Goal: Task Accomplishment & Management: Use online tool/utility

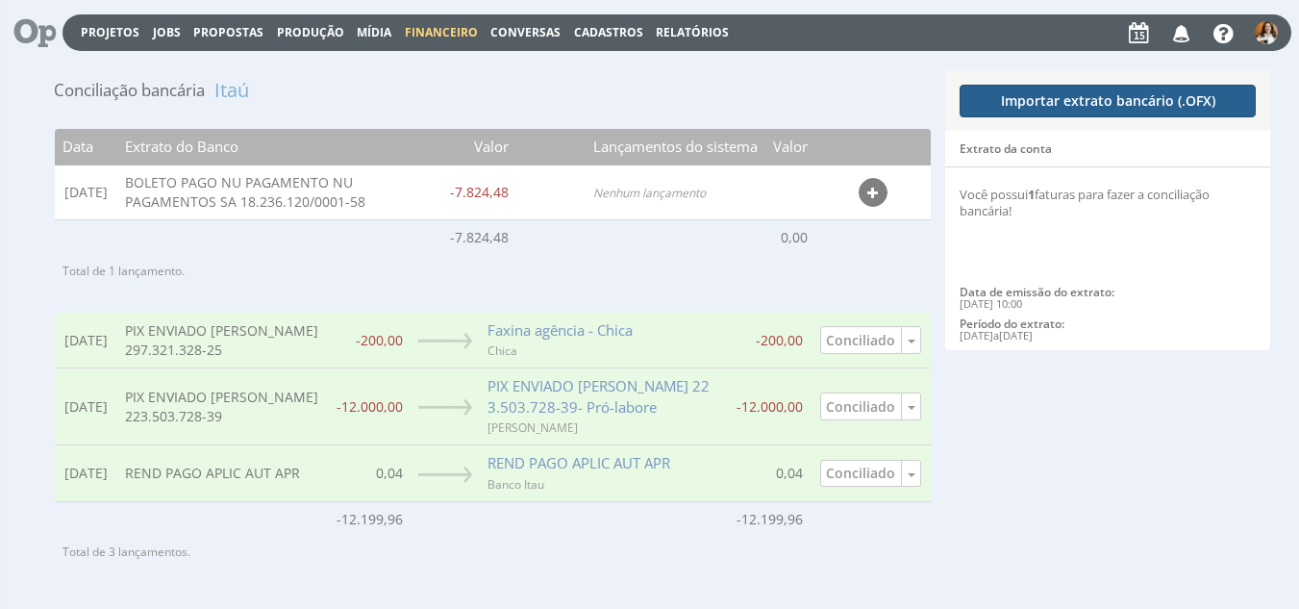
click at [1036, 105] on button "Importar extrato bancário (.OFX)" at bounding box center [1108, 101] width 296 height 33
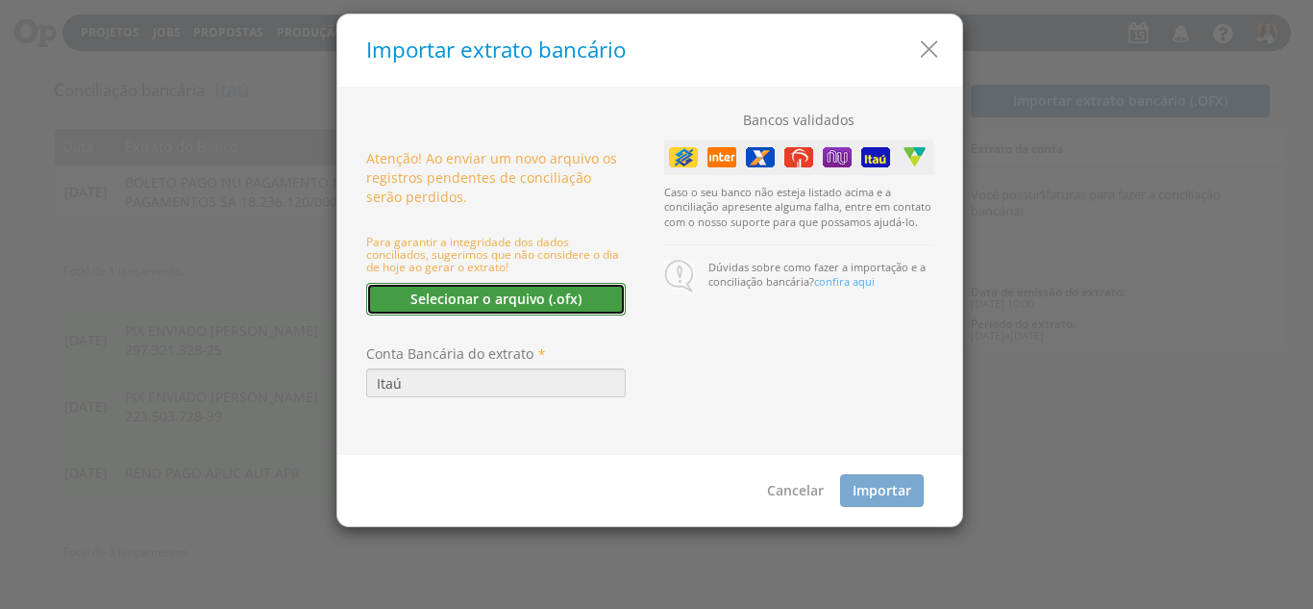
click at [564, 304] on button "Selecionar o arquivo (.ofx)" at bounding box center [496, 299] width 260 height 33
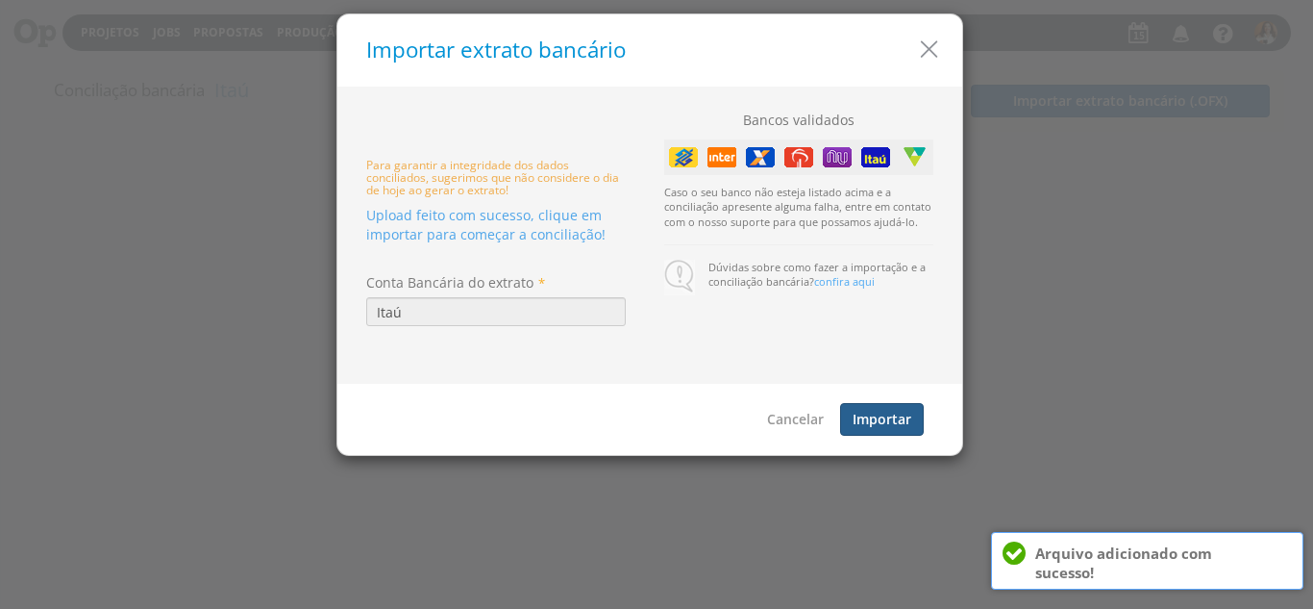
click at [903, 423] on button "Importar" at bounding box center [882, 419] width 84 height 33
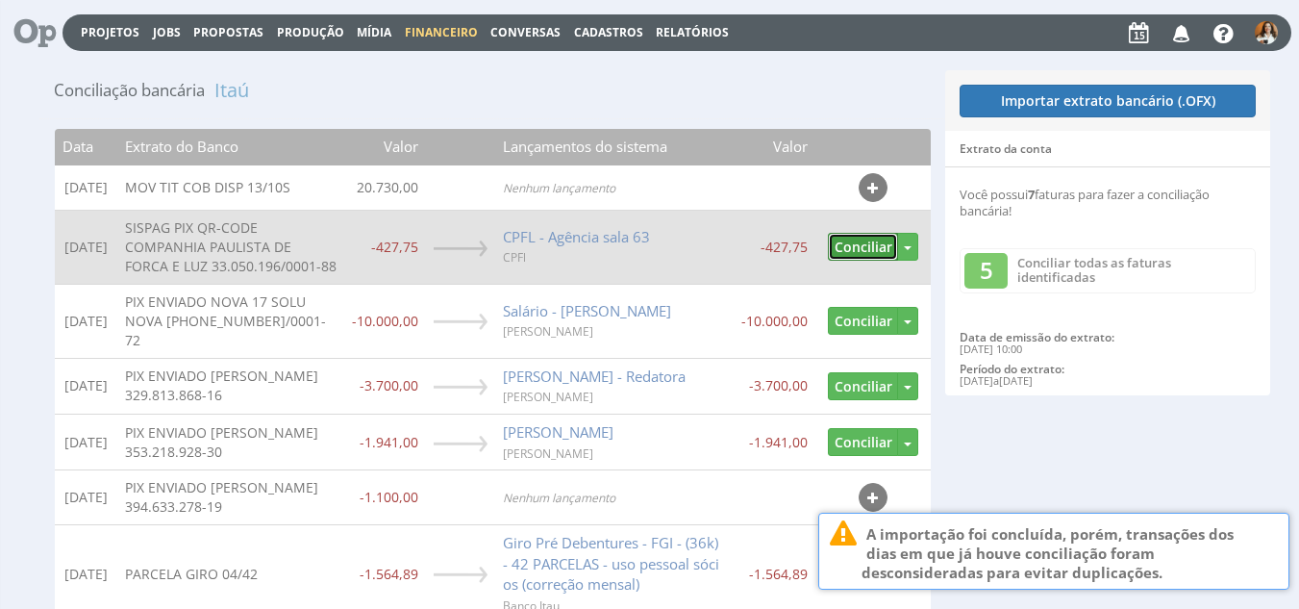
click at [862, 255] on button "Conciliar" at bounding box center [863, 247] width 70 height 28
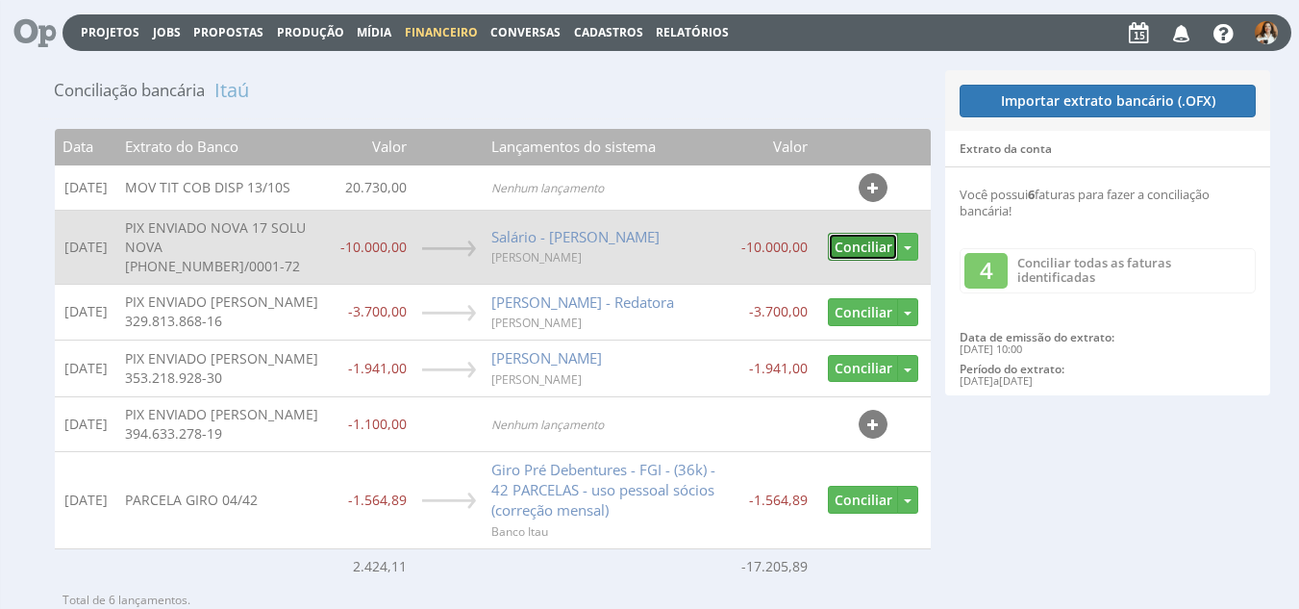
click at [865, 240] on button "Conciliar" at bounding box center [863, 247] width 70 height 28
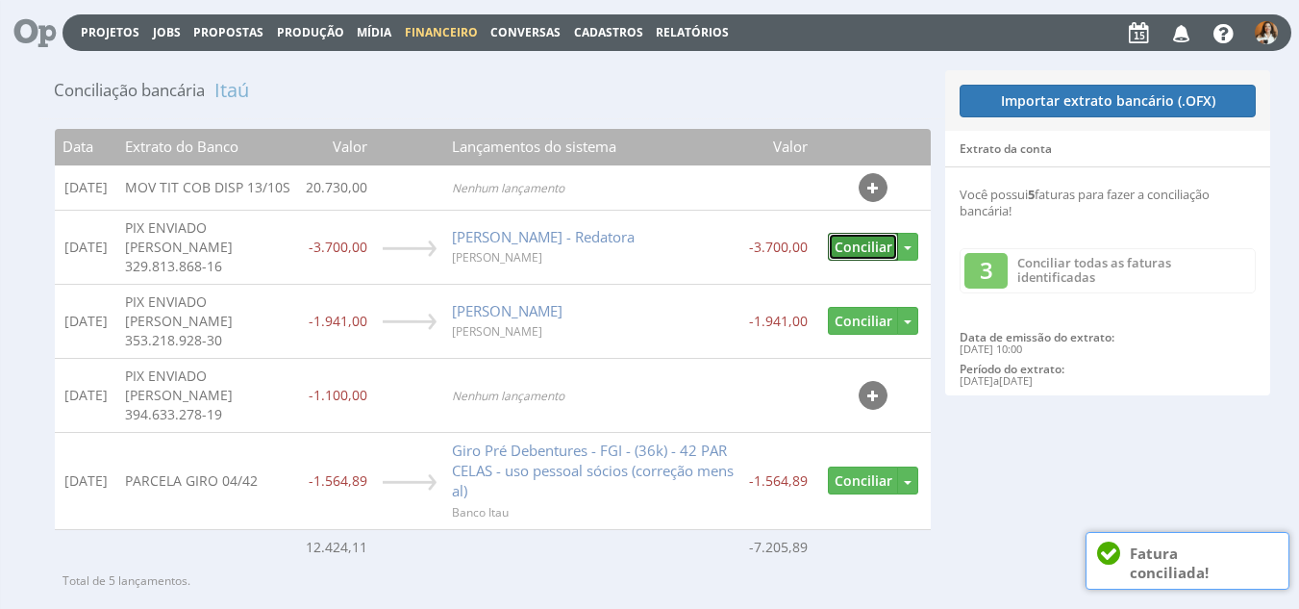
click at [865, 240] on button "Conciliar" at bounding box center [863, 247] width 70 height 28
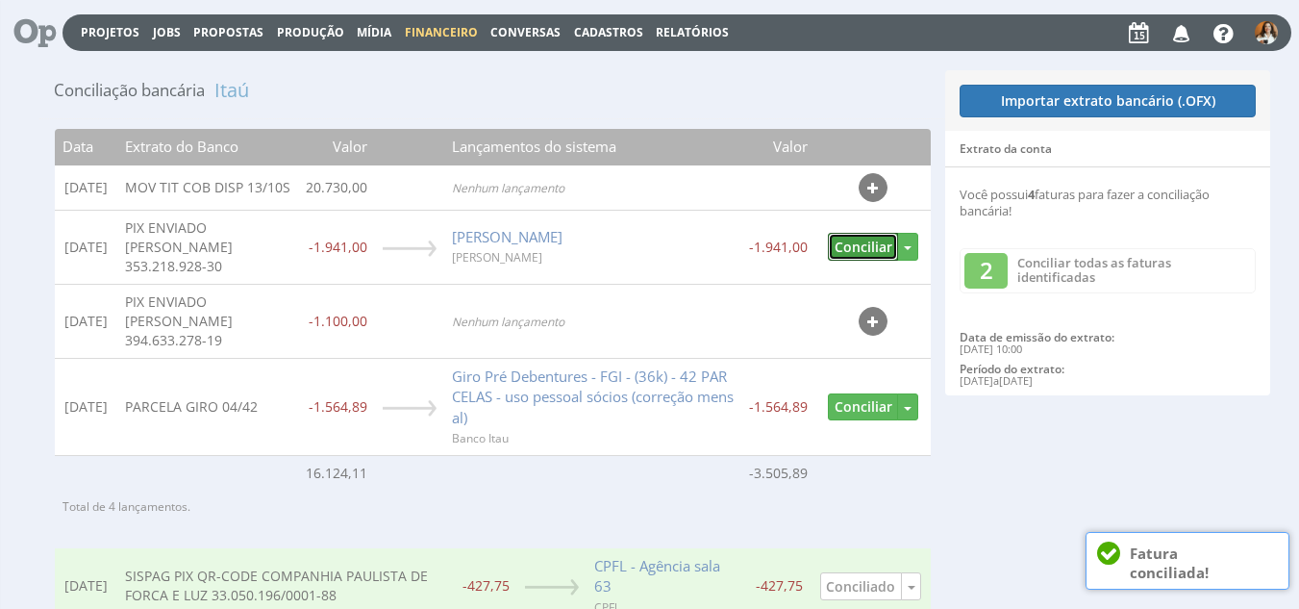
click at [865, 240] on button "Conciliar" at bounding box center [863, 247] width 70 height 28
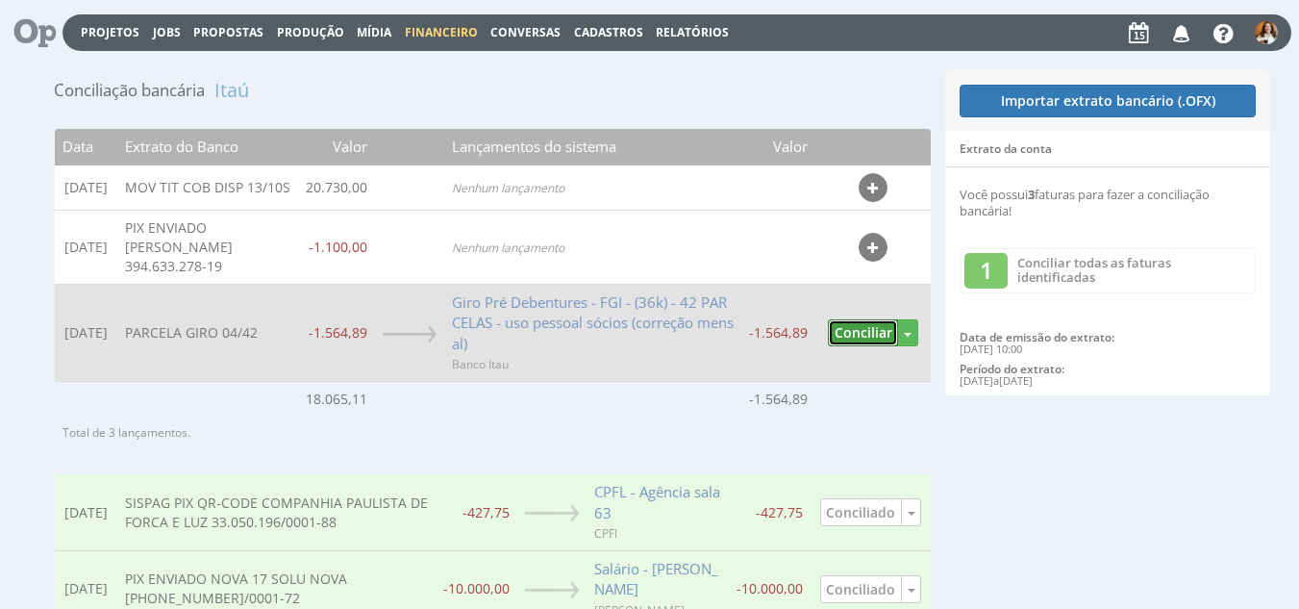
click at [860, 335] on button "Conciliar" at bounding box center [863, 333] width 70 height 28
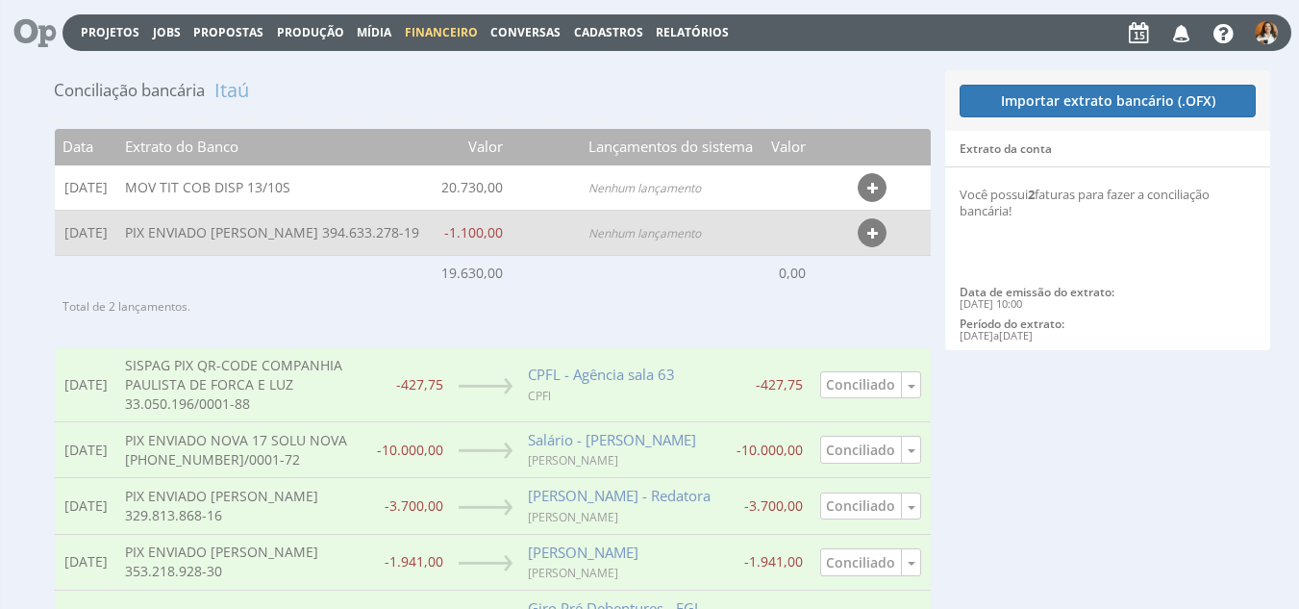
click at [878, 239] on icon "button" at bounding box center [872, 233] width 11 height 13
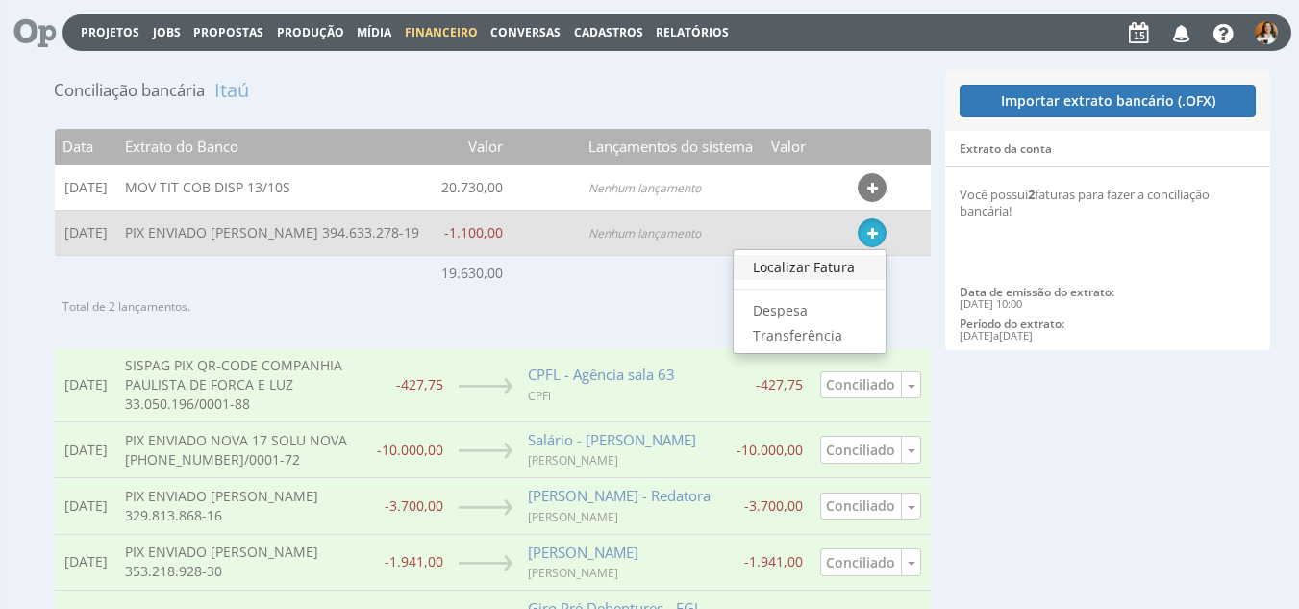
click at [827, 265] on link "Localizar Fatura" at bounding box center [810, 267] width 152 height 25
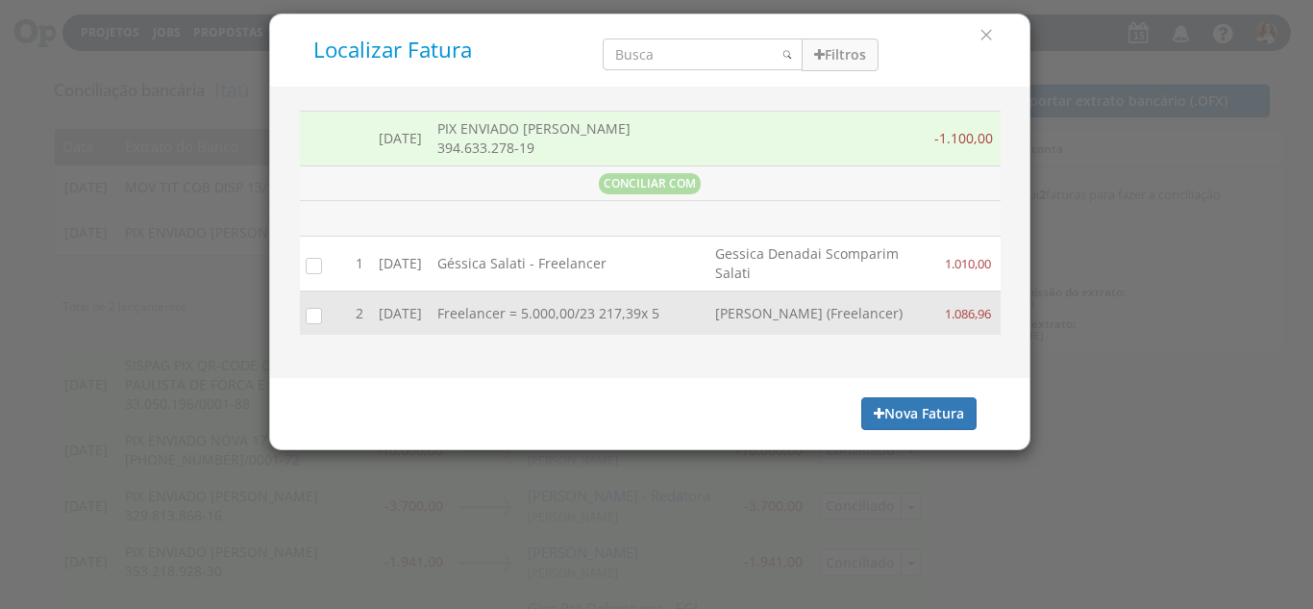
click at [312, 324] on input "checkbox" at bounding box center [309, 314] width 19 height 19
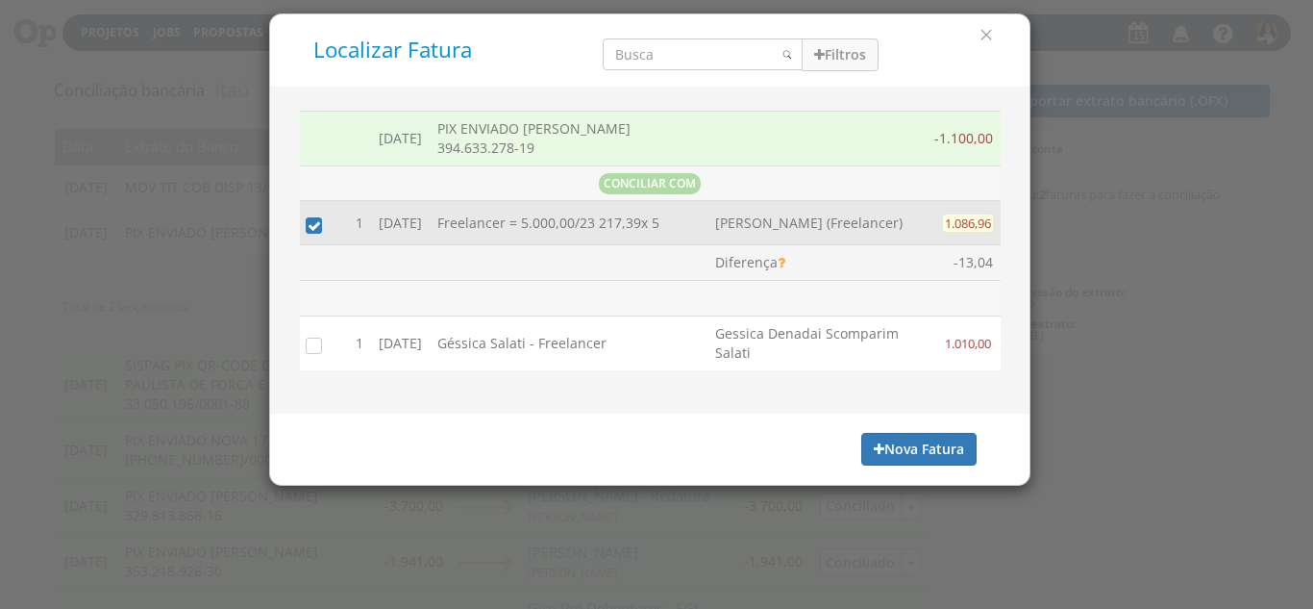
click at [970, 224] on span "1.086,96" at bounding box center [968, 222] width 50 height 17
click at [970, 224] on td "1.086,96" at bounding box center [963, 223] width 74 height 44
click at [970, 224] on span "1.086,96" at bounding box center [970, 222] width 46 height 17
click at [970, 224] on td "1.086,96" at bounding box center [963, 223] width 74 height 44
click at [970, 224] on span "1.086,96" at bounding box center [970, 222] width 46 height 17
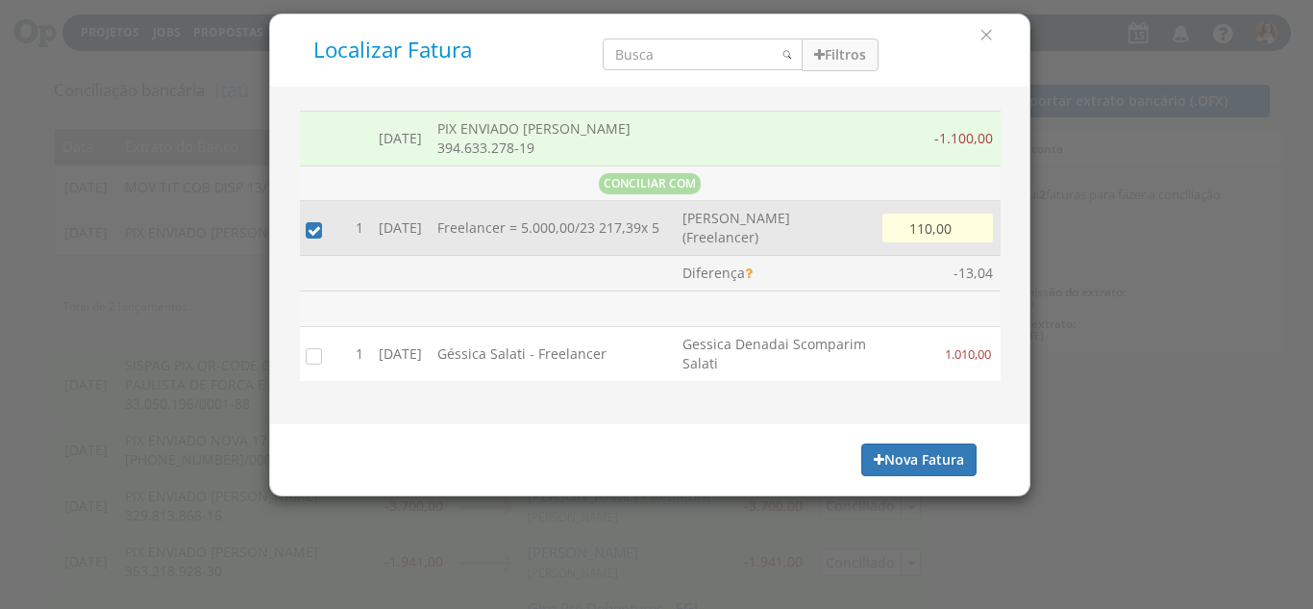
type input "1.100,00"
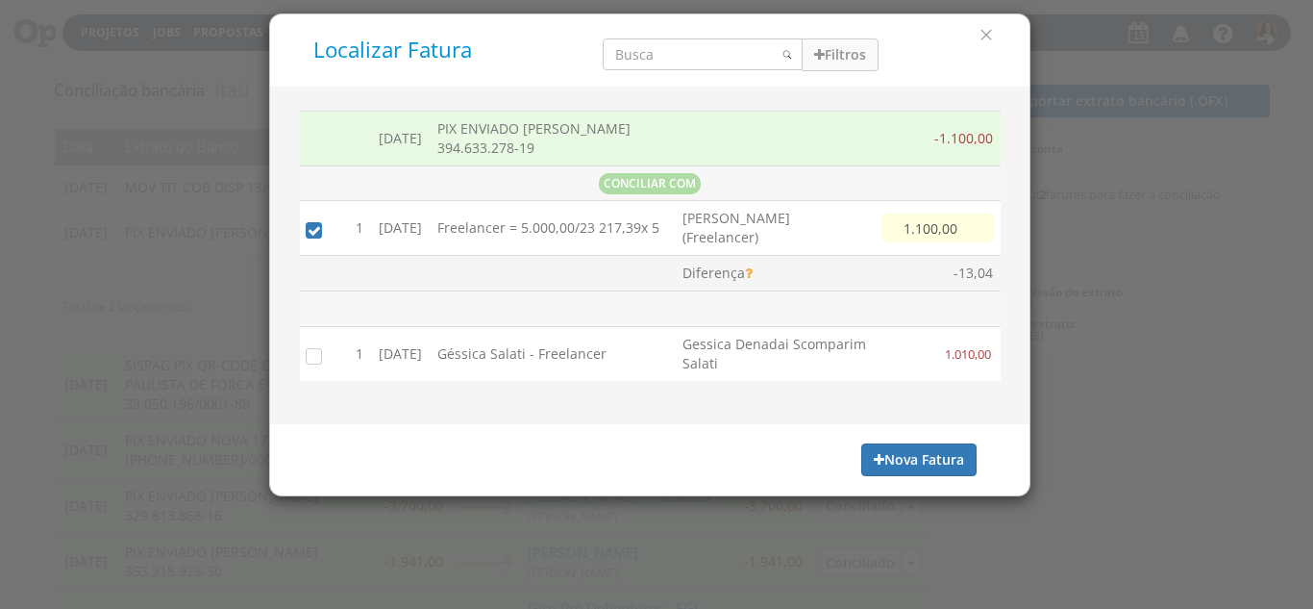
click at [921, 424] on div "[DATE] PIX ENVIADO [PERSON_NAME] 394.633.278-19 -1.100,00 CONCILIAR COM Buscand…" at bounding box center [650, 256] width 760 height 338
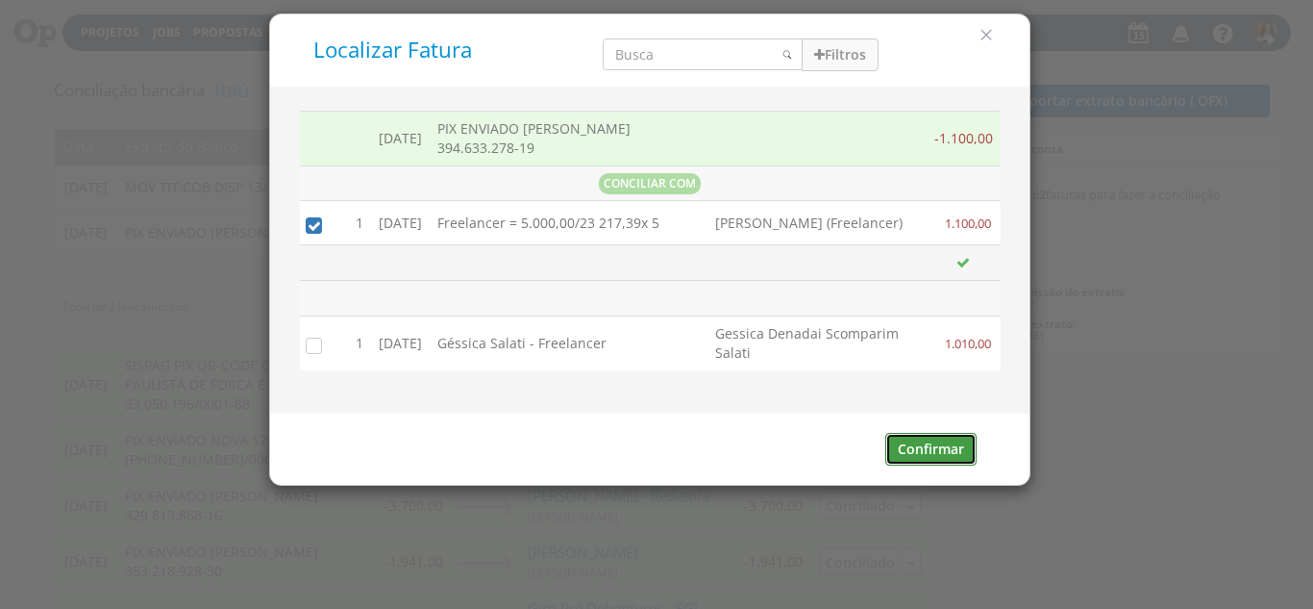
click at [934, 461] on button "Confirmar" at bounding box center [931, 449] width 91 height 33
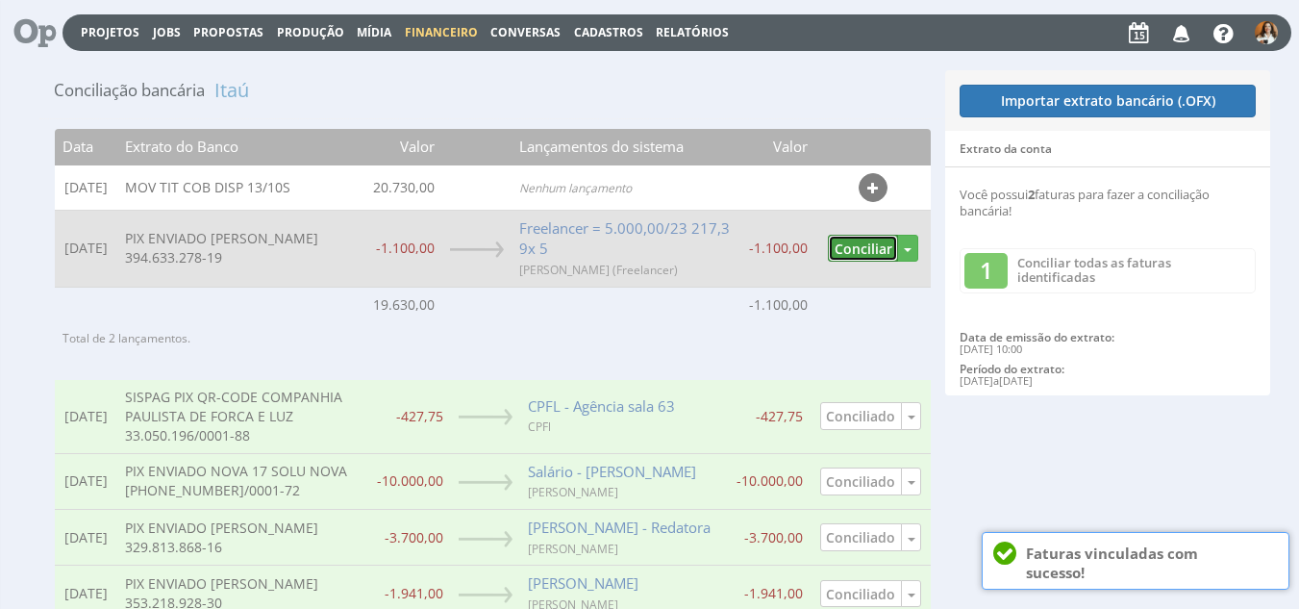
click at [869, 256] on button "Conciliar" at bounding box center [863, 249] width 70 height 28
click at [869, 322] on caption "Total de 2 lançamentos." at bounding box center [493, 338] width 876 height 32
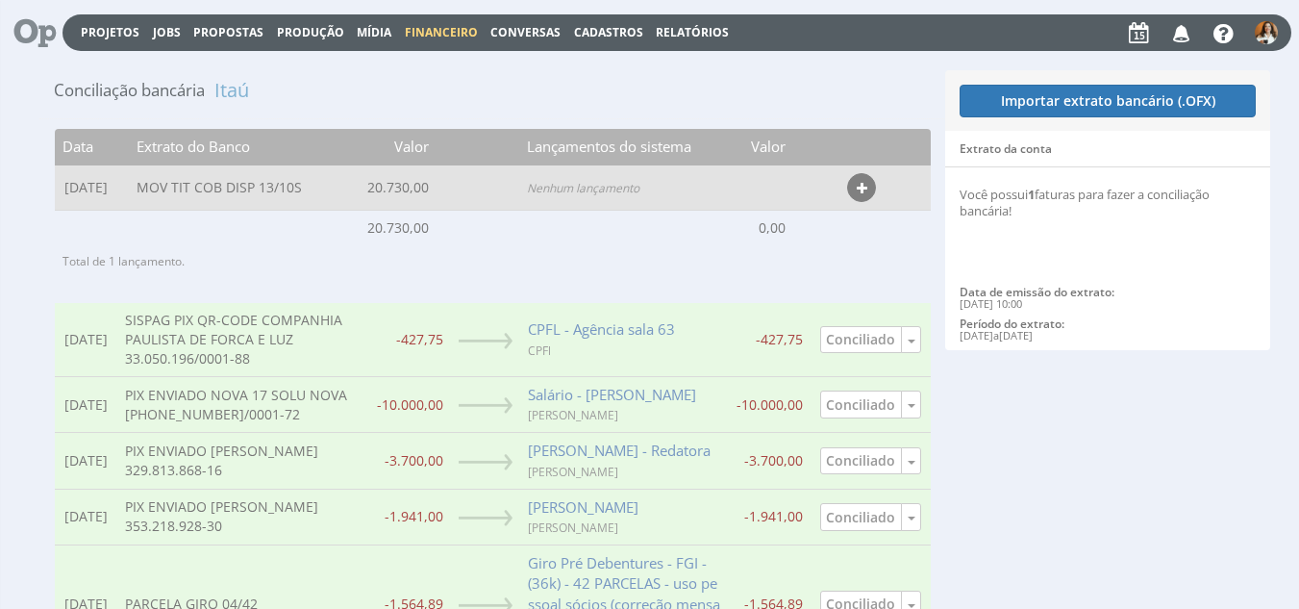
click at [865, 191] on icon "button" at bounding box center [862, 188] width 11 height 13
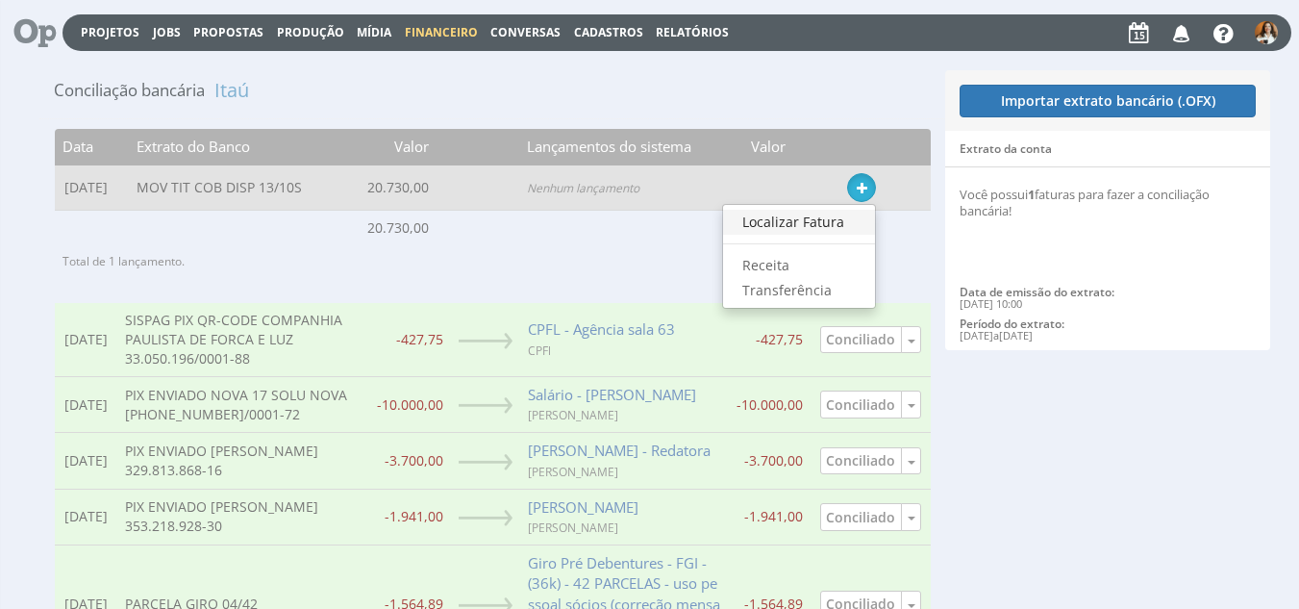
click at [827, 217] on link "Localizar Fatura" at bounding box center [799, 222] width 152 height 25
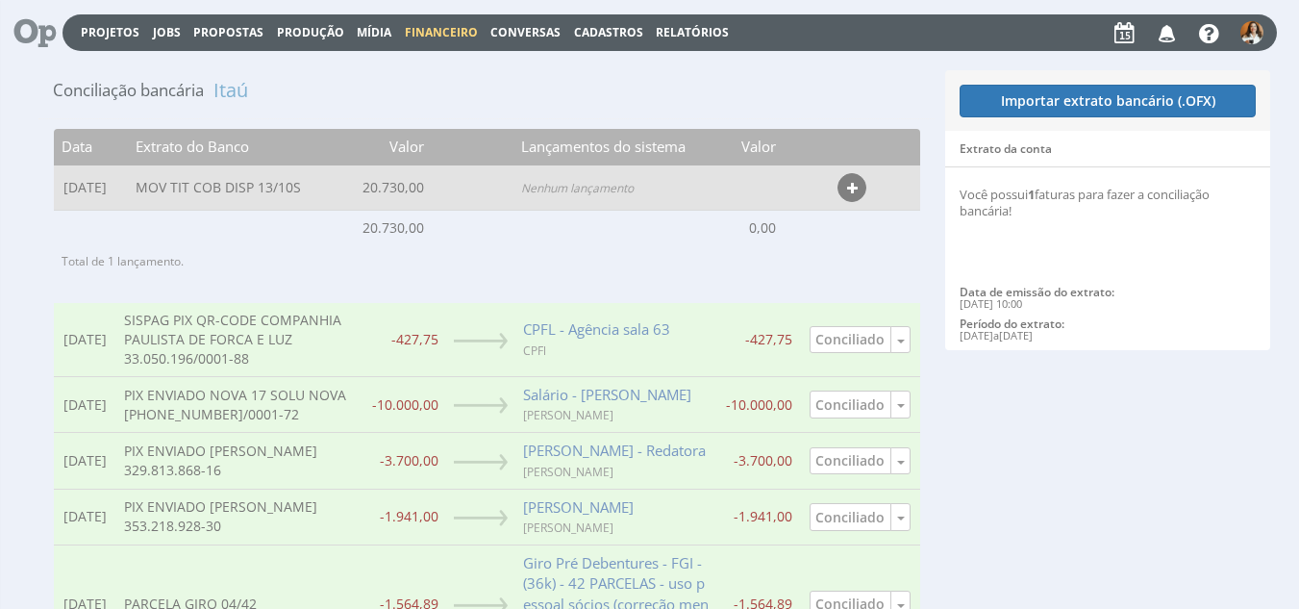
click at [827, 217] on div "Conciliação bancária Itaú Data Extrato do Banco Valor Lançamentos do sistema Va…" at bounding box center [642, 429] width 1208 height 753
click at [0, 0] on div "Nova Fatura" at bounding box center [0, 0] width 0 height 0
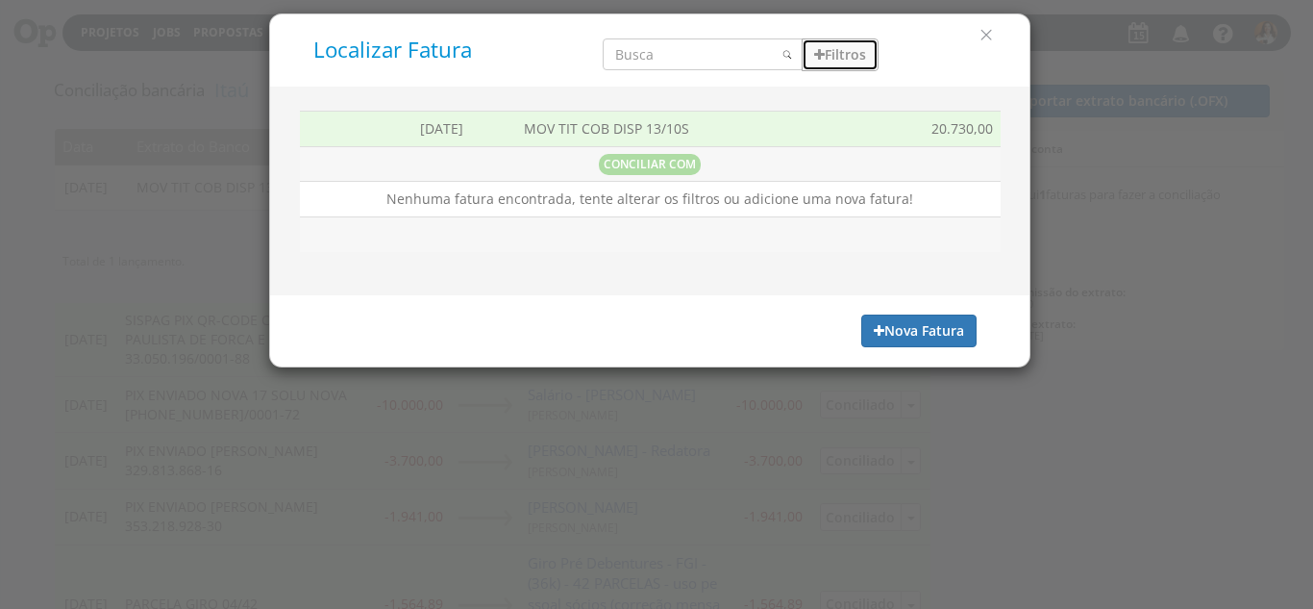
click at [839, 55] on button "Filtros" at bounding box center [840, 54] width 77 height 33
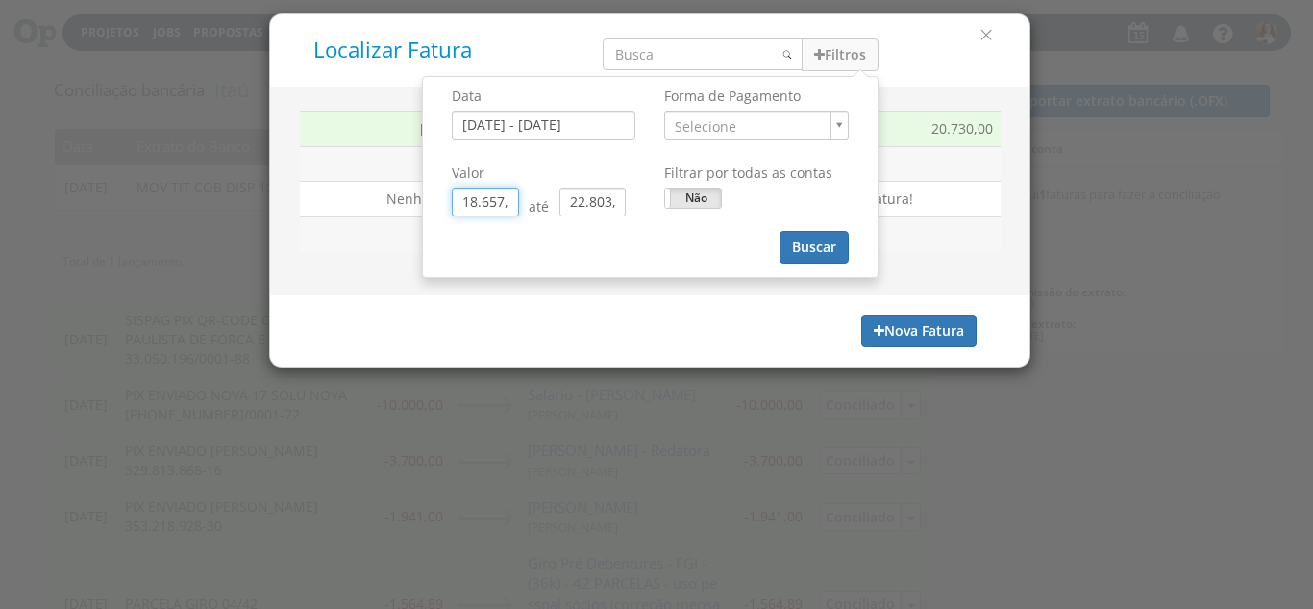
click at [507, 195] on input "18.657,00" at bounding box center [485, 202] width 67 height 29
type input "0,00"
click at [806, 253] on button "Buscar" at bounding box center [814, 247] width 69 height 33
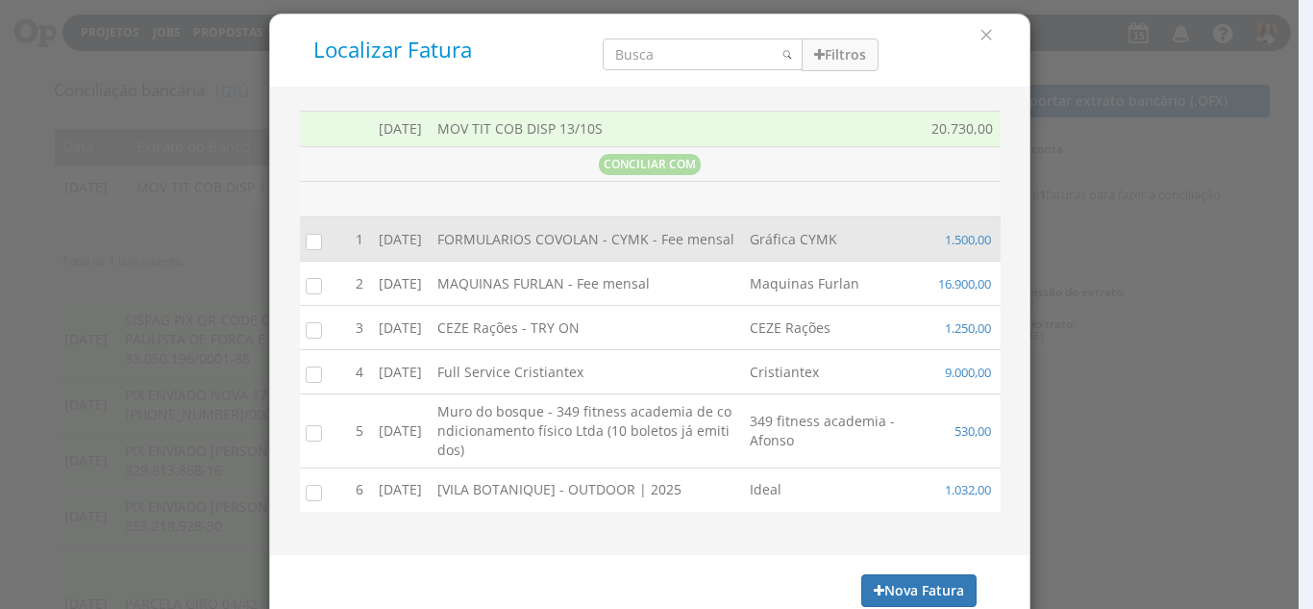
click at [307, 247] on input "checkbox" at bounding box center [309, 240] width 19 height 19
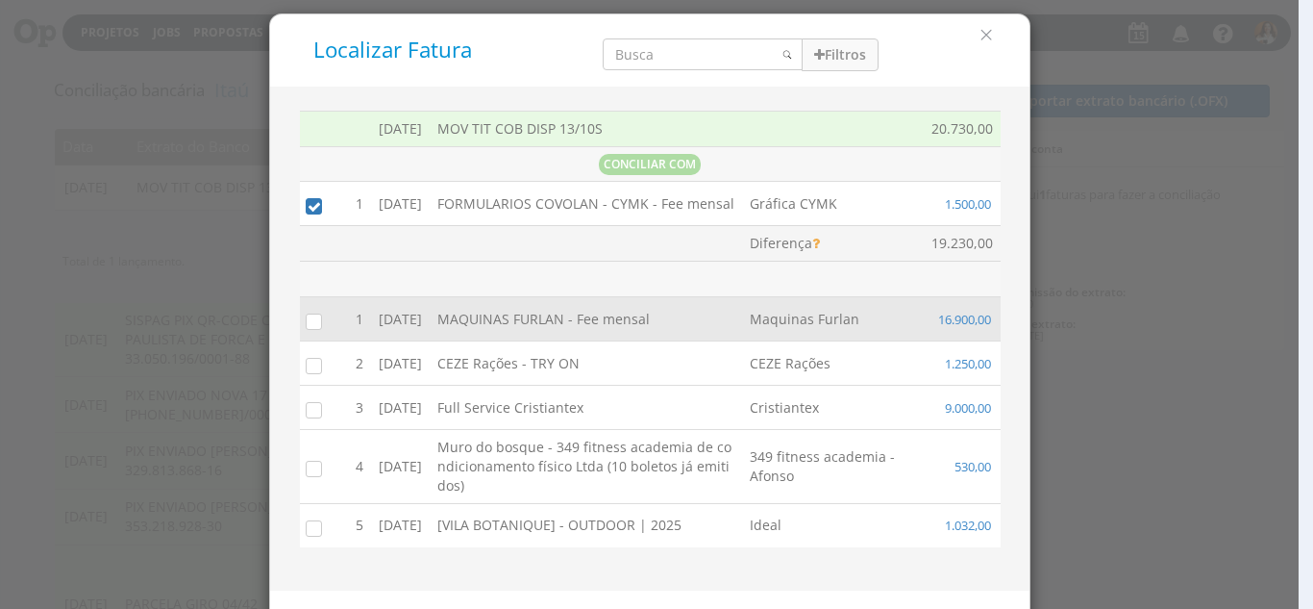
click at [307, 330] on input "checkbox" at bounding box center [309, 320] width 19 height 19
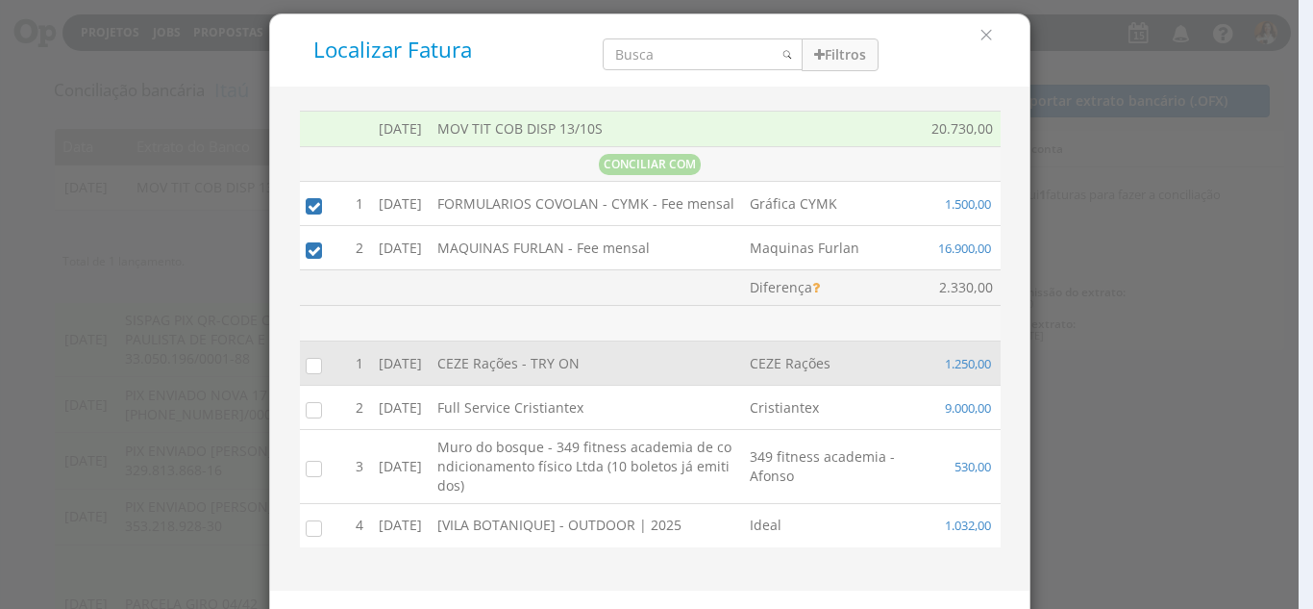
click at [310, 374] on input "checkbox" at bounding box center [309, 364] width 19 height 19
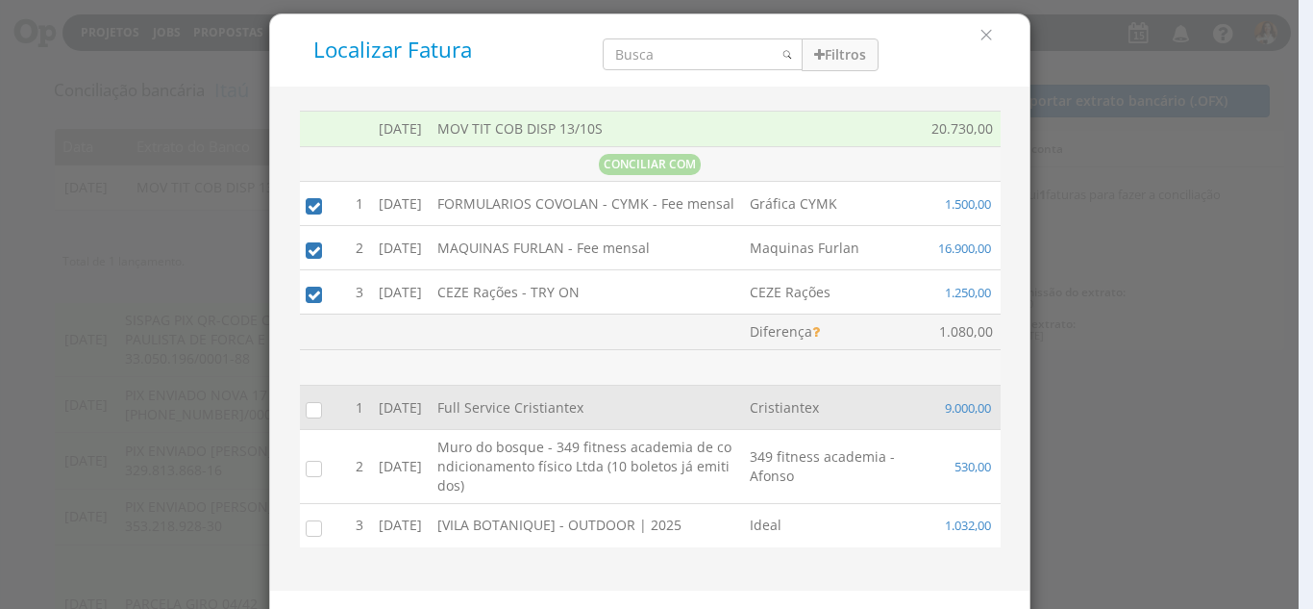
click at [309, 418] on input "checkbox" at bounding box center [309, 408] width 19 height 19
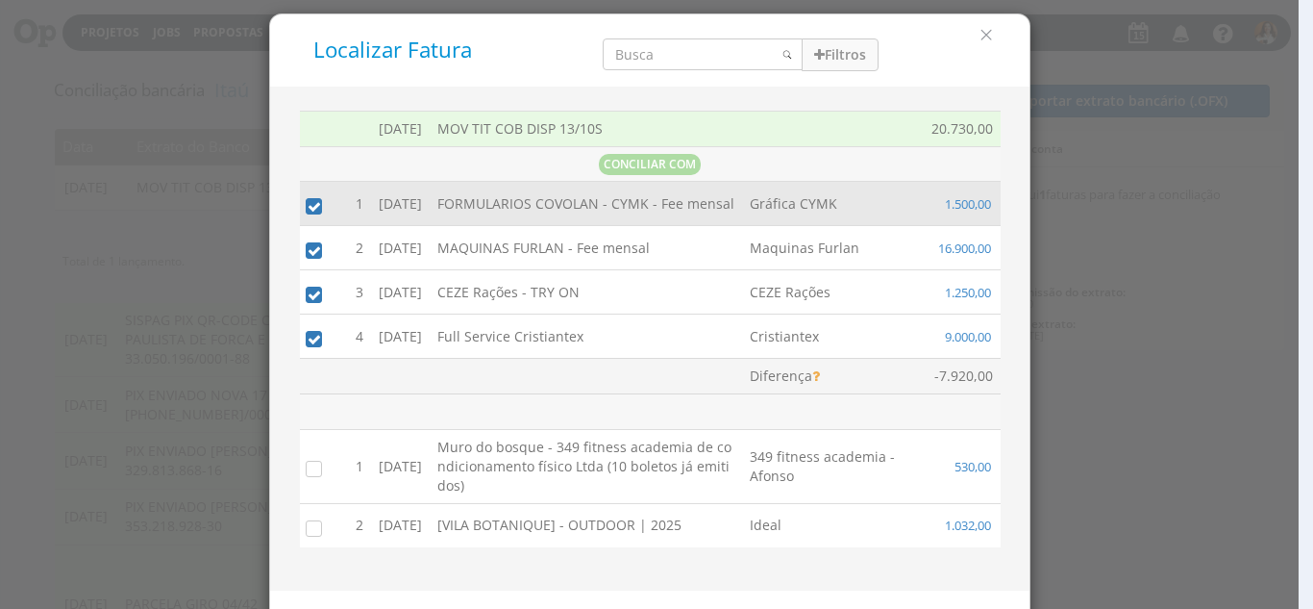
click at [309, 214] on input "checkbox" at bounding box center [309, 204] width 19 height 19
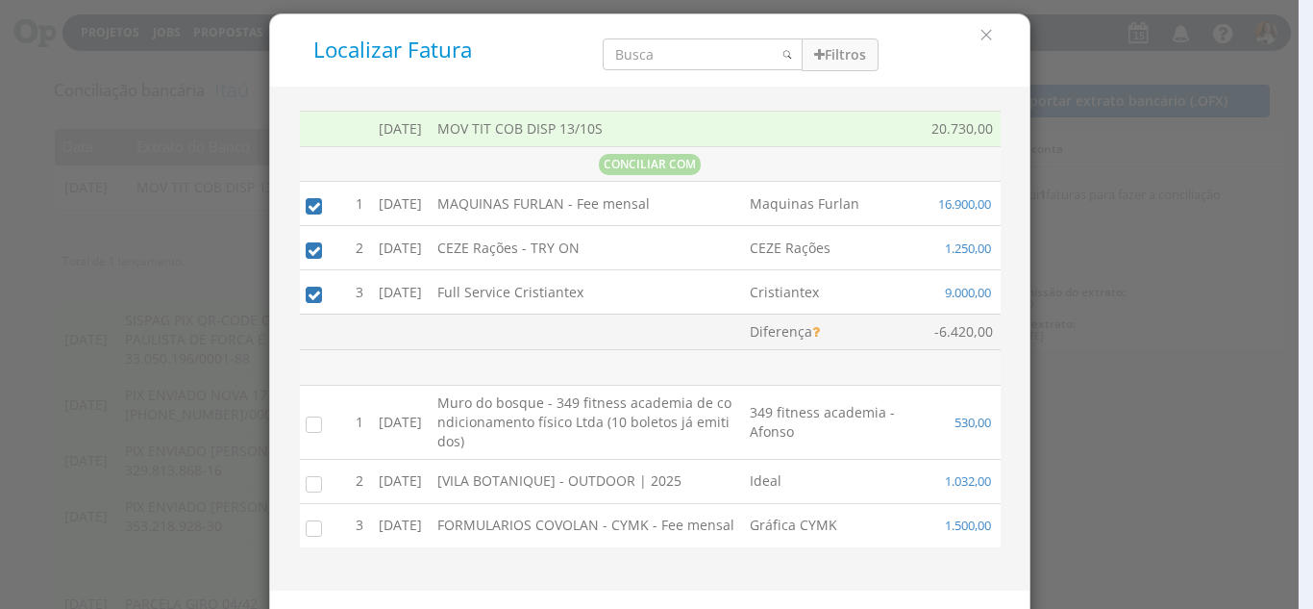
click at [310, 216] on div at bounding box center [324, 203] width 29 height 28
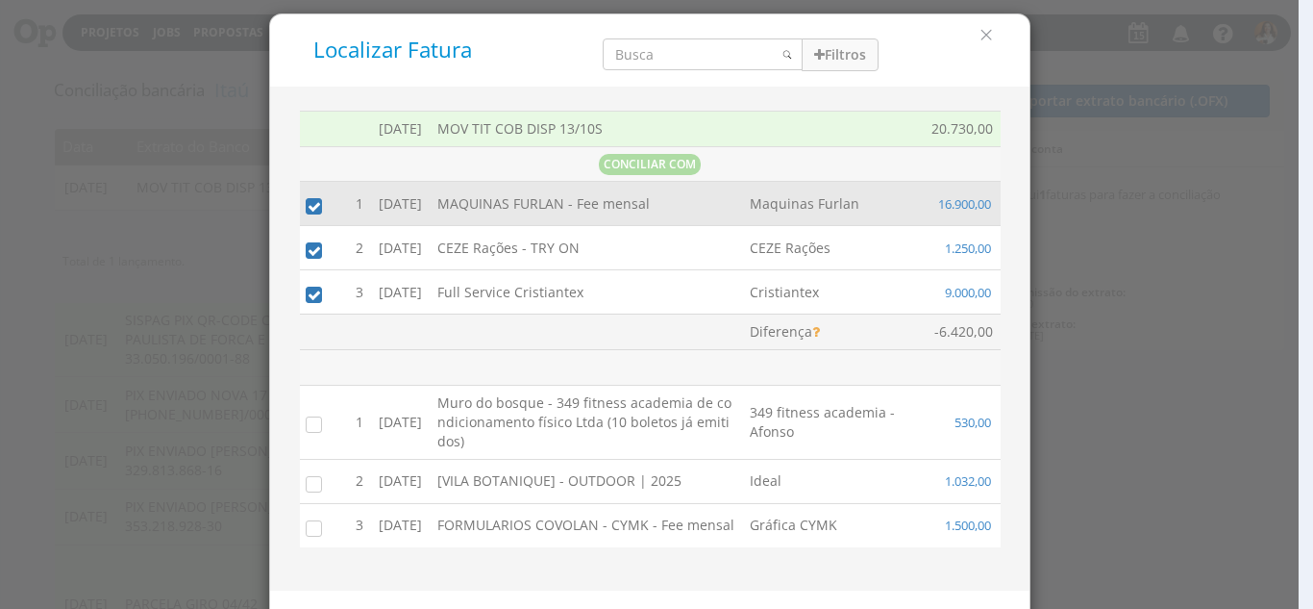
click at [309, 209] on input "checkbox" at bounding box center [309, 204] width 19 height 19
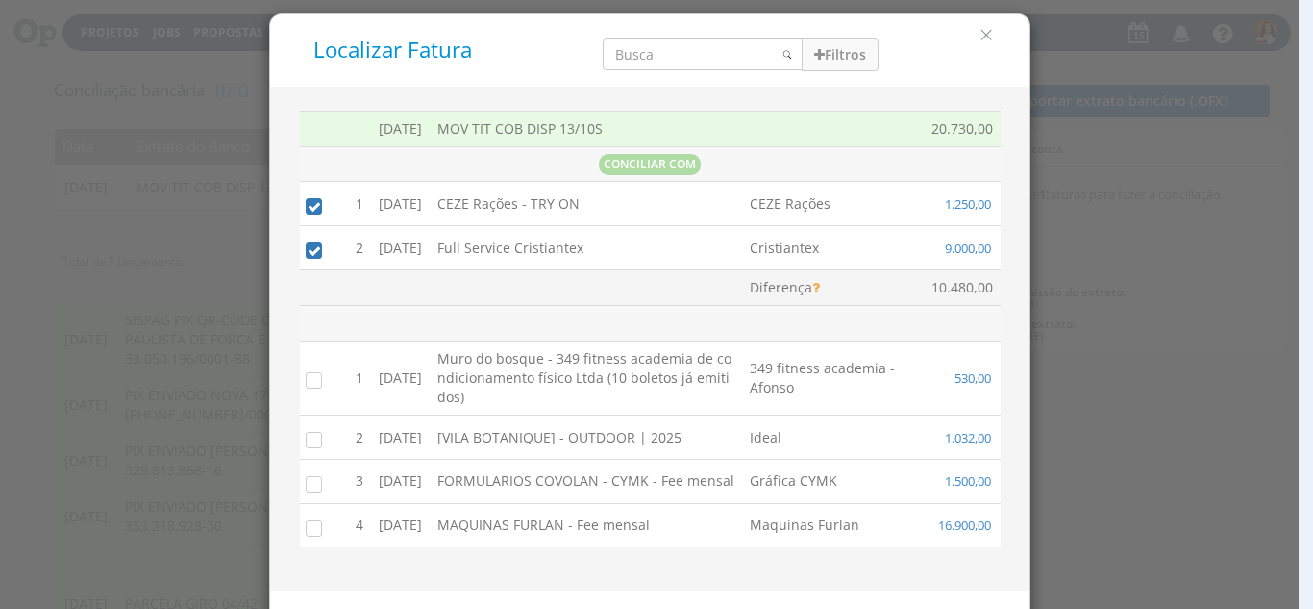
click at [309, 209] on input "checkbox" at bounding box center [309, 204] width 19 height 19
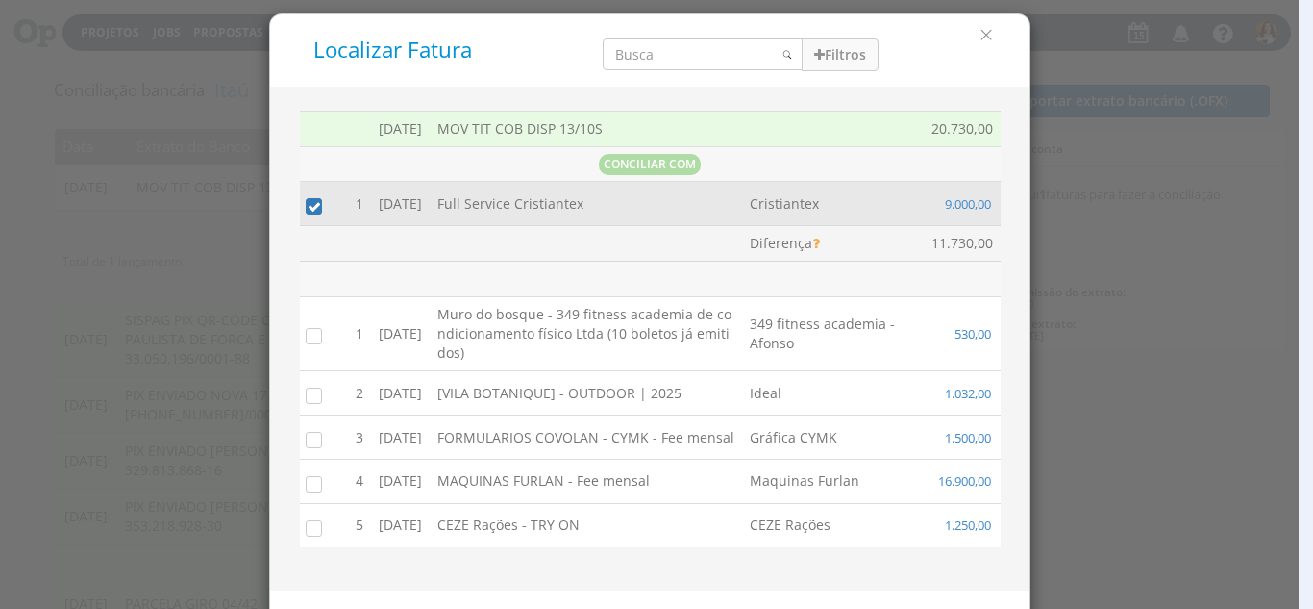
click at [305, 203] on input "checkbox" at bounding box center [309, 204] width 19 height 19
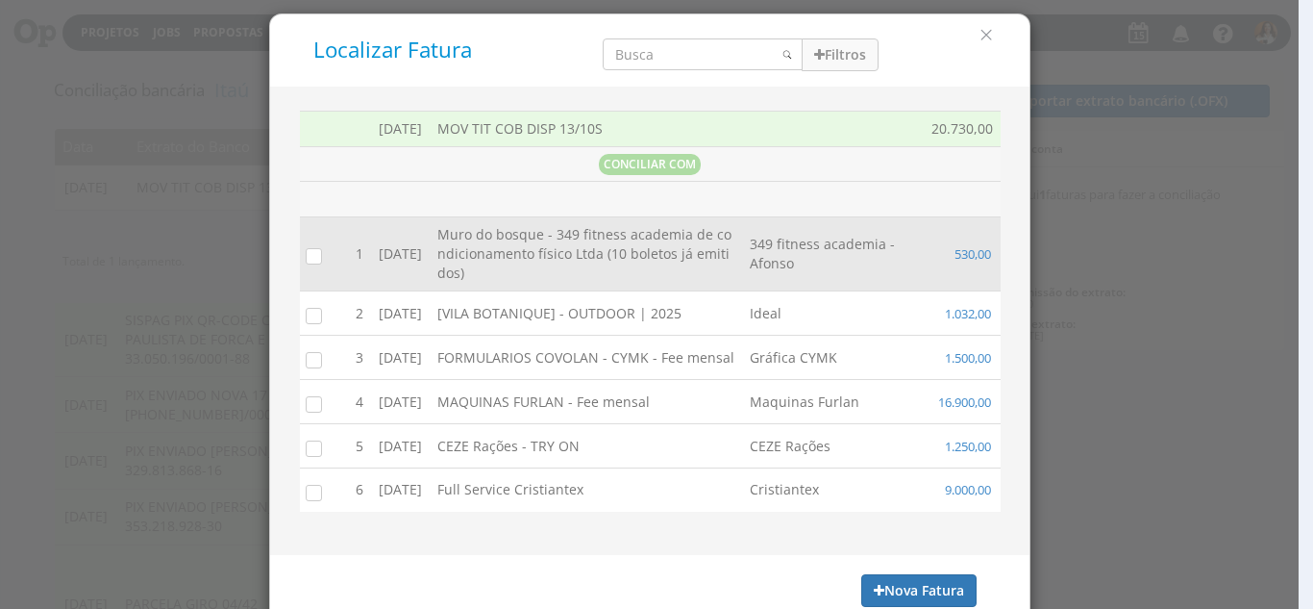
click at [311, 263] on input "checkbox" at bounding box center [309, 255] width 19 height 19
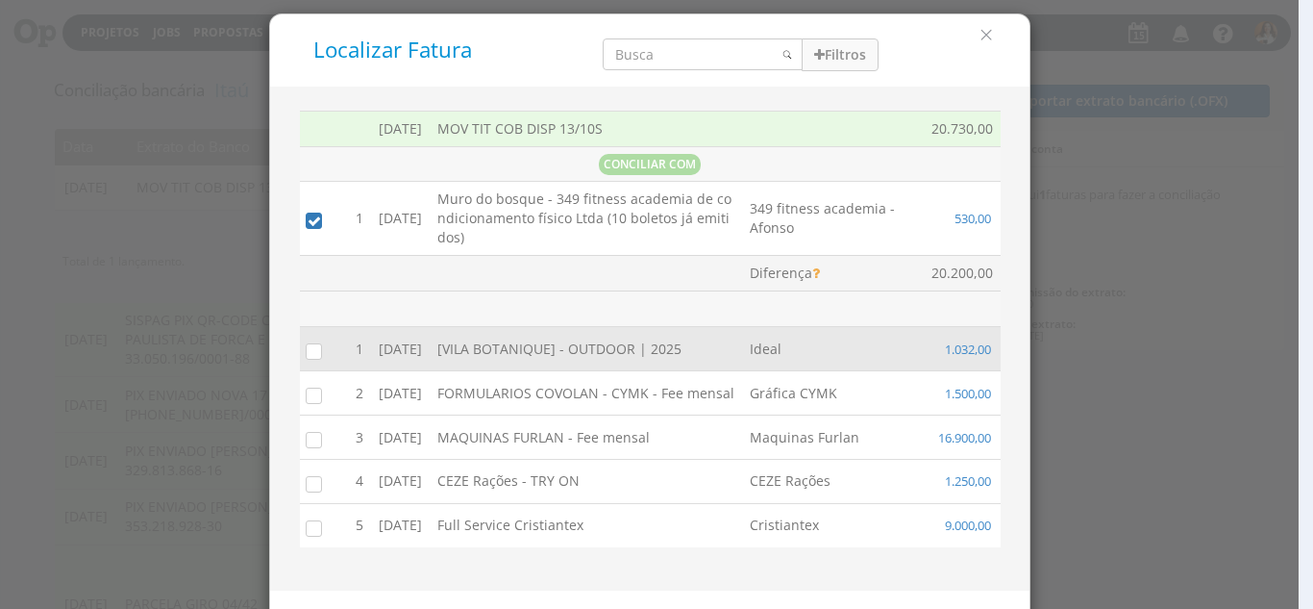
click at [307, 350] on input "checkbox" at bounding box center [309, 349] width 19 height 19
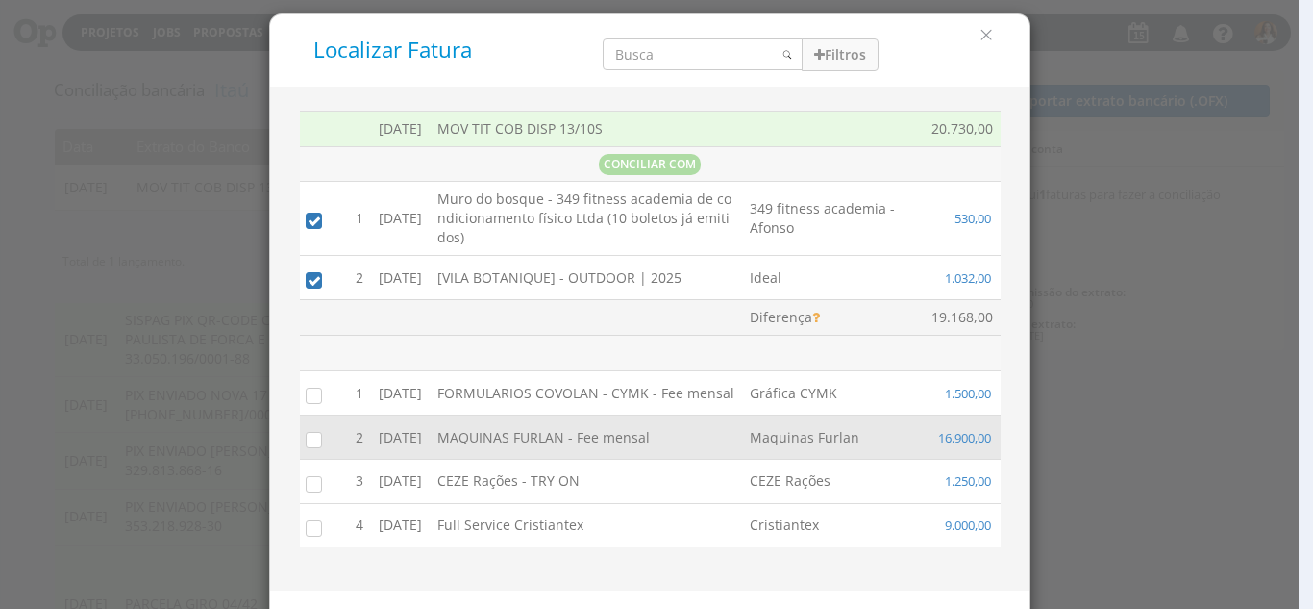
click at [303, 448] on input "checkbox" at bounding box center [309, 438] width 19 height 19
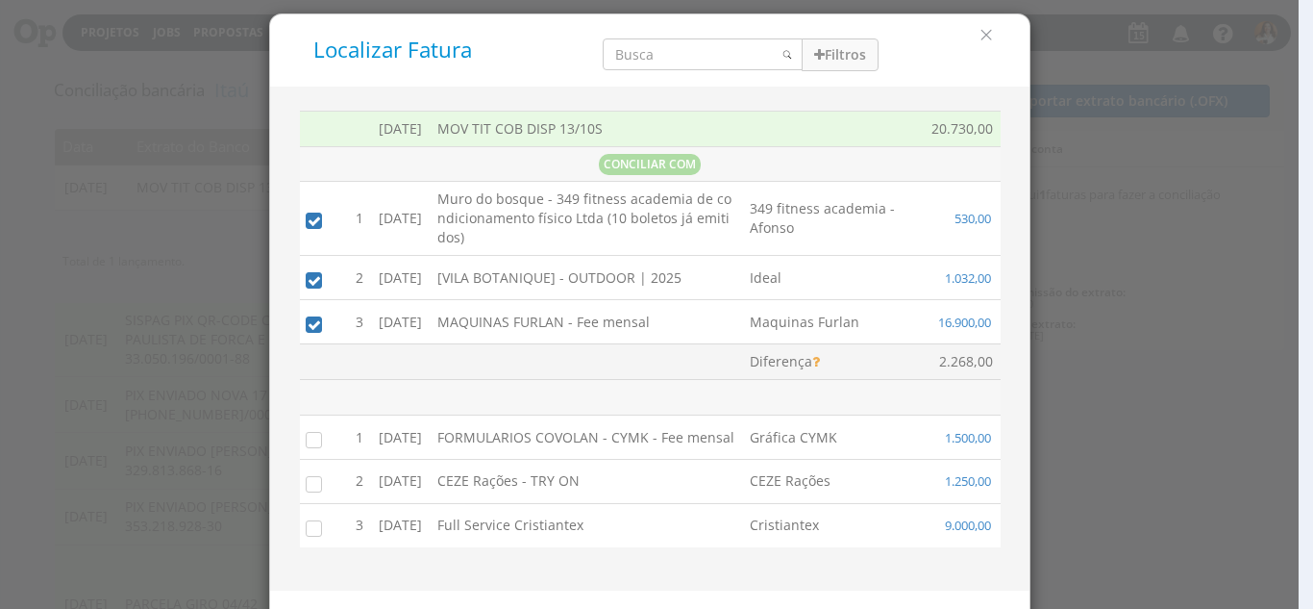
click at [303, 448] on input "checkbox" at bounding box center [309, 438] width 19 height 19
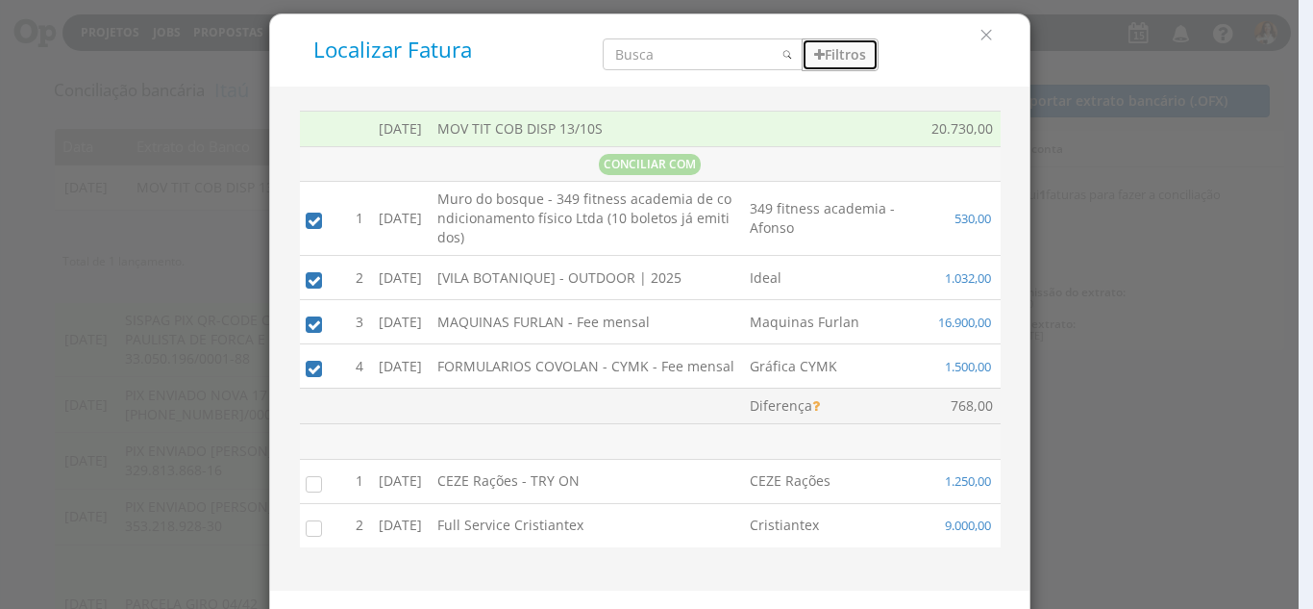
click at [845, 57] on button "Filtros" at bounding box center [840, 54] width 77 height 33
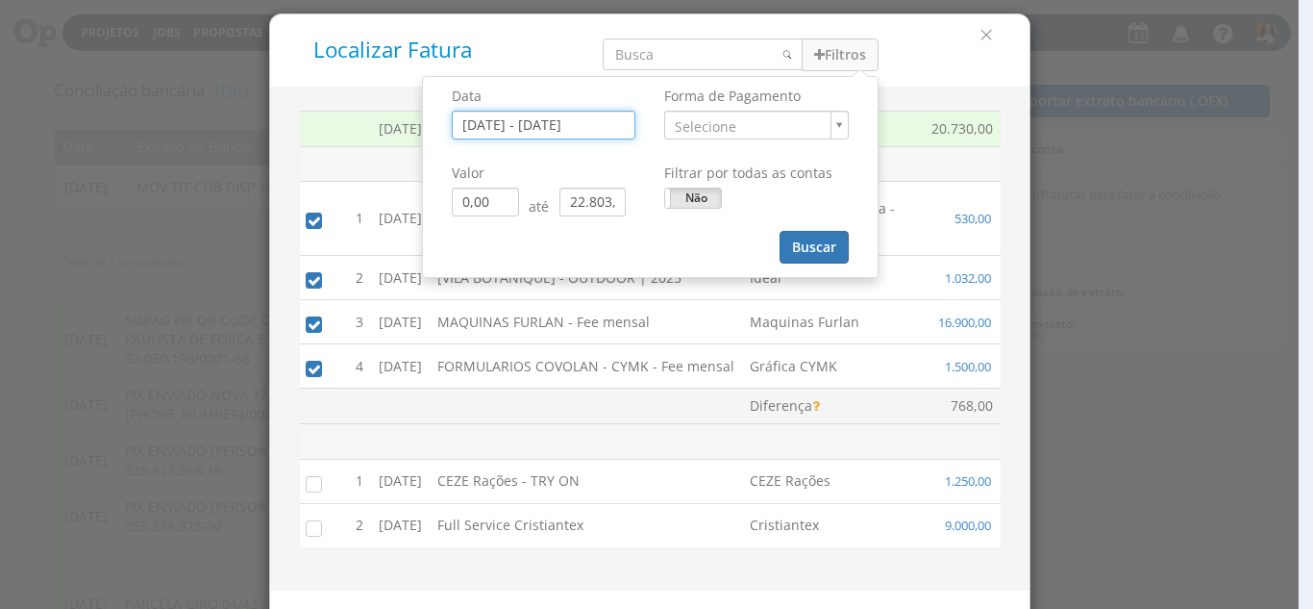
type input "[DATE]"
click at [509, 128] on input "[DATE] - [DATE]" at bounding box center [544, 125] width 184 height 29
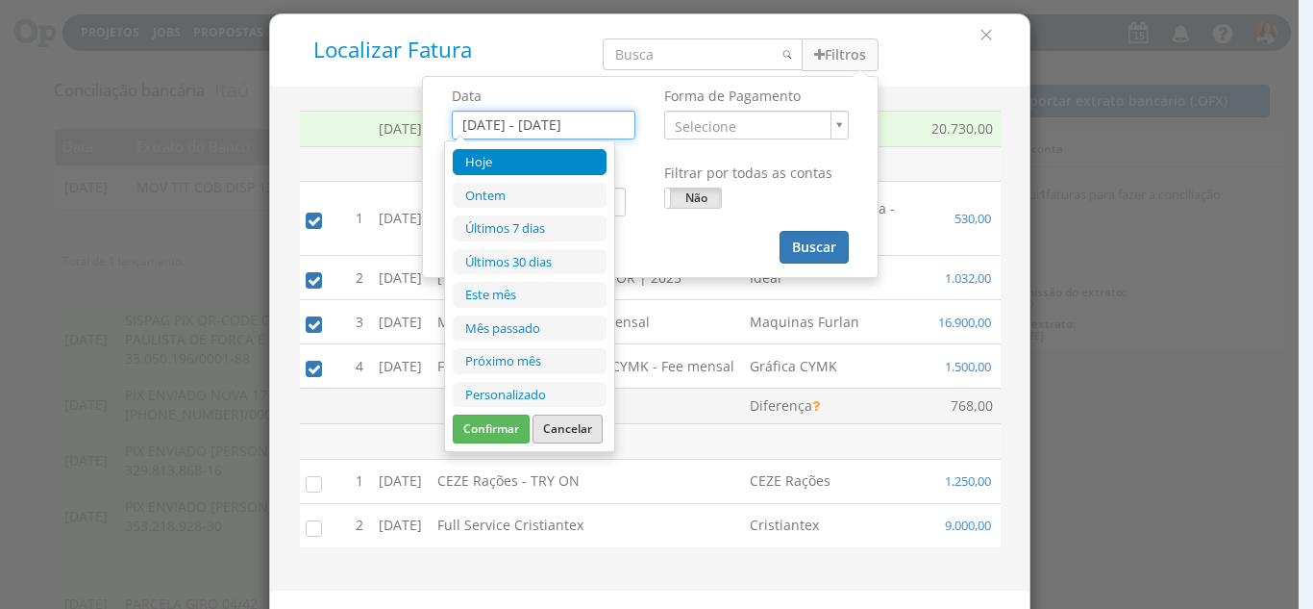
type input "[DATE]"
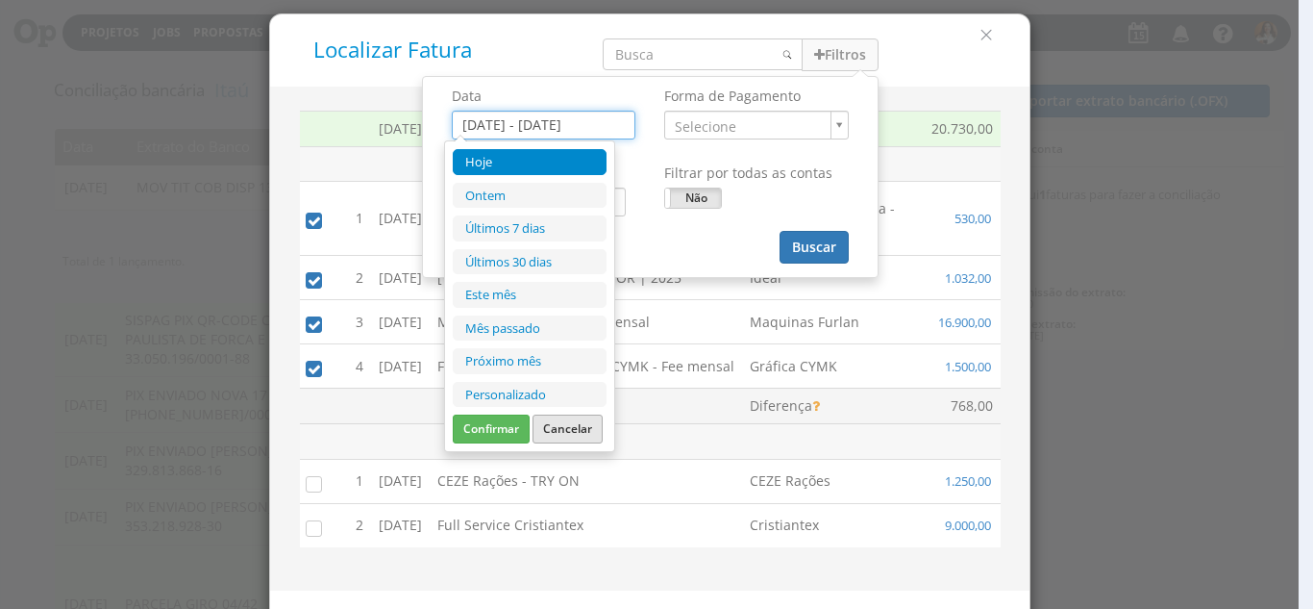
type input "[DATE]"
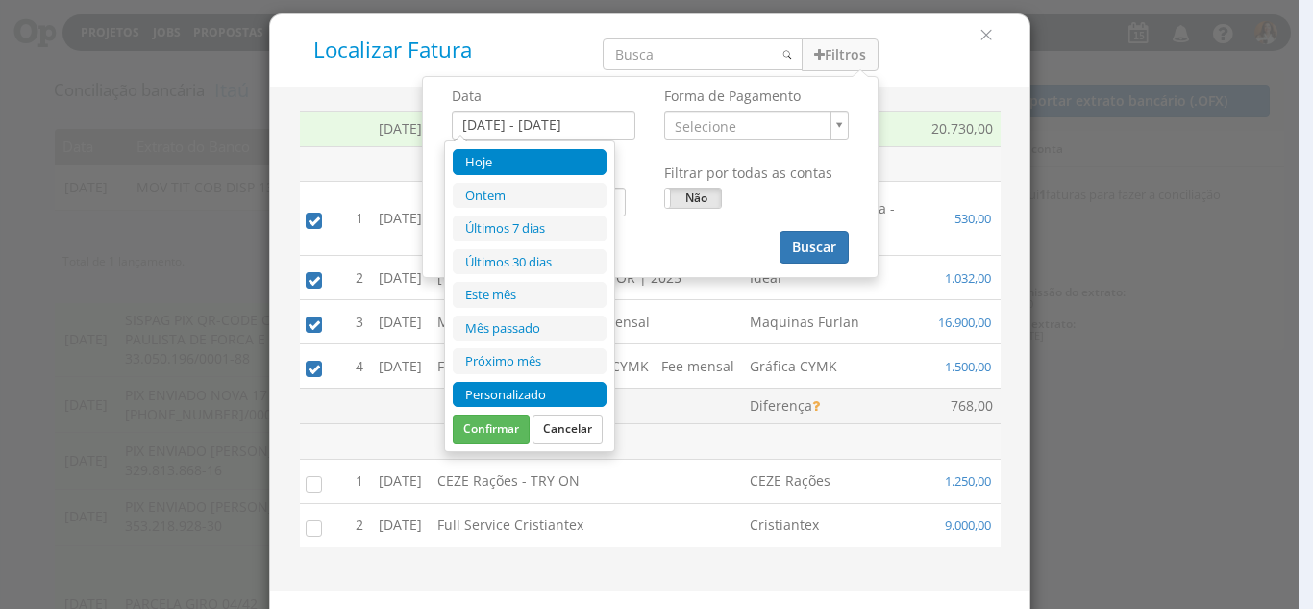
click at [529, 395] on li "Personalizado" at bounding box center [530, 395] width 154 height 26
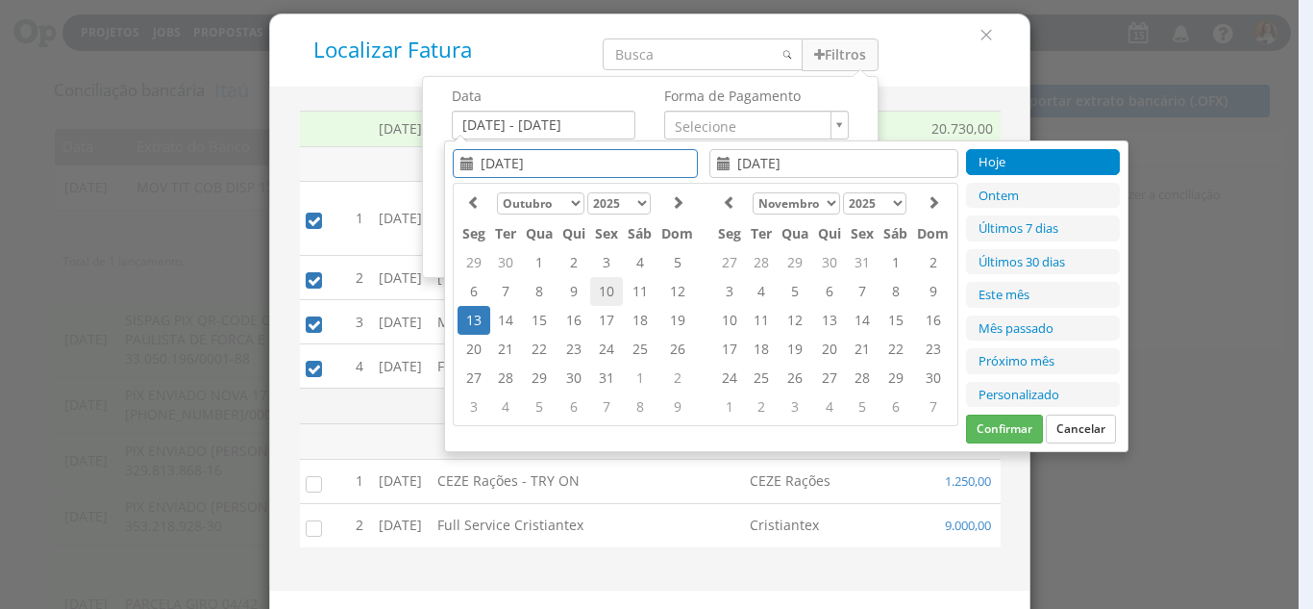
click at [604, 287] on td "10" at bounding box center [606, 291] width 33 height 29
type input "[DATE]"
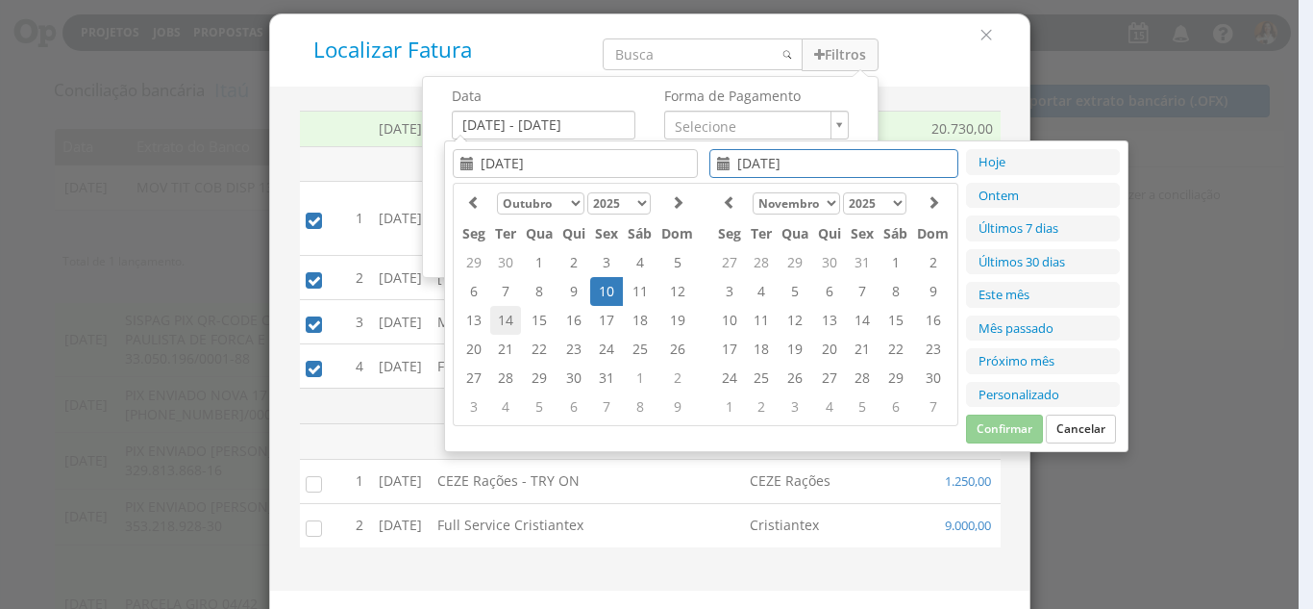
click at [504, 319] on td "14" at bounding box center [505, 320] width 31 height 29
type input "[DATE]"
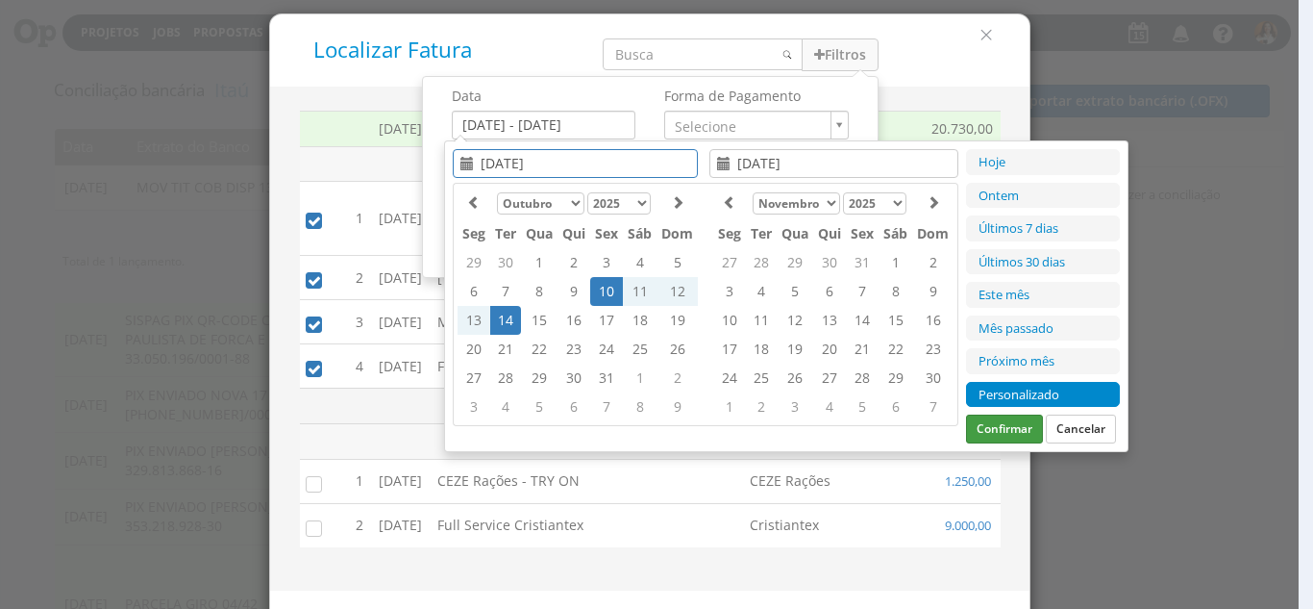
click at [1007, 429] on button "Confirmar" at bounding box center [1004, 428] width 77 height 29
type input "[DATE] - [DATE]"
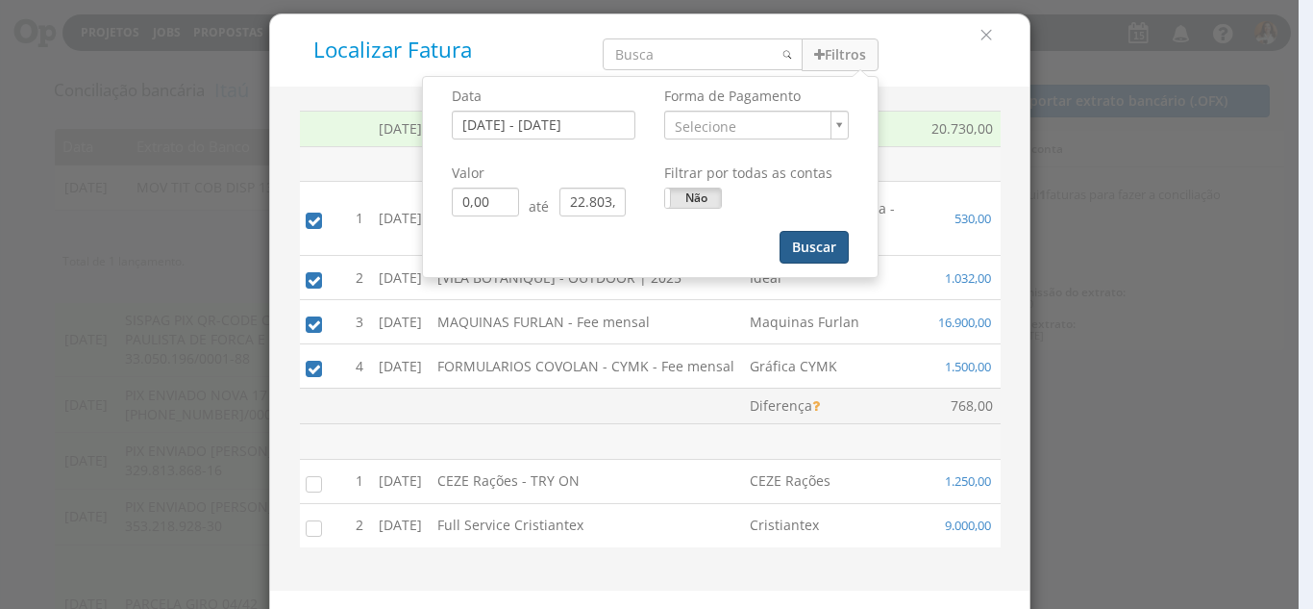
click at [814, 251] on button "Buscar" at bounding box center [814, 247] width 69 height 33
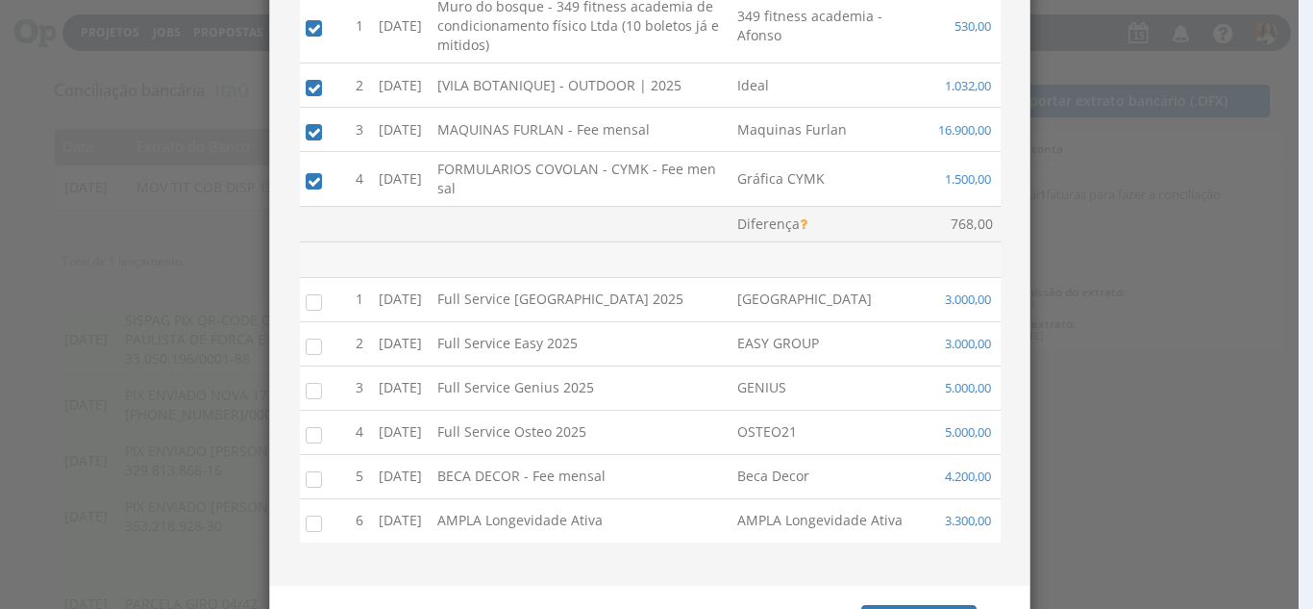
scroll to position [231, 0]
